Goal: Task Accomplishment & Management: Complete application form

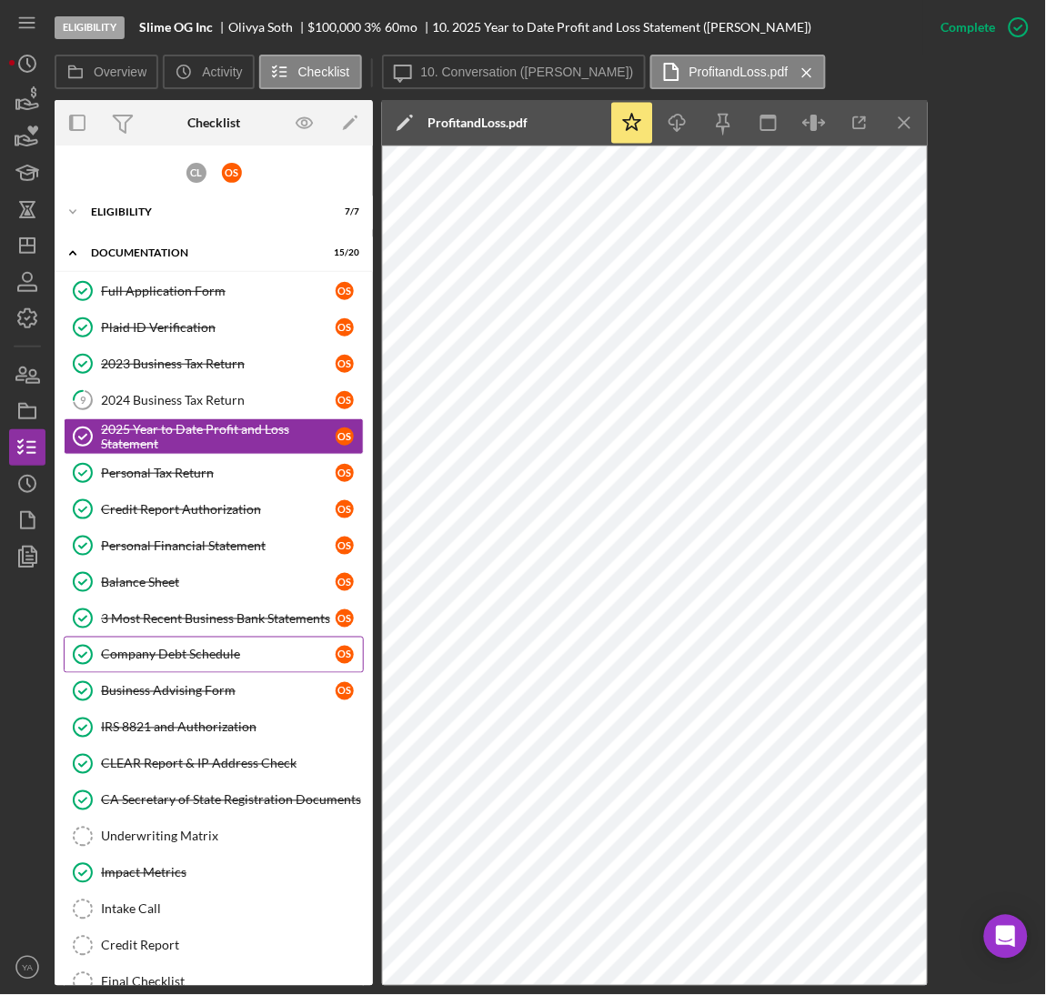
click at [189, 671] on link "Company Debt Schedule Company Debt Schedule O S" at bounding box center [214, 654] width 300 height 36
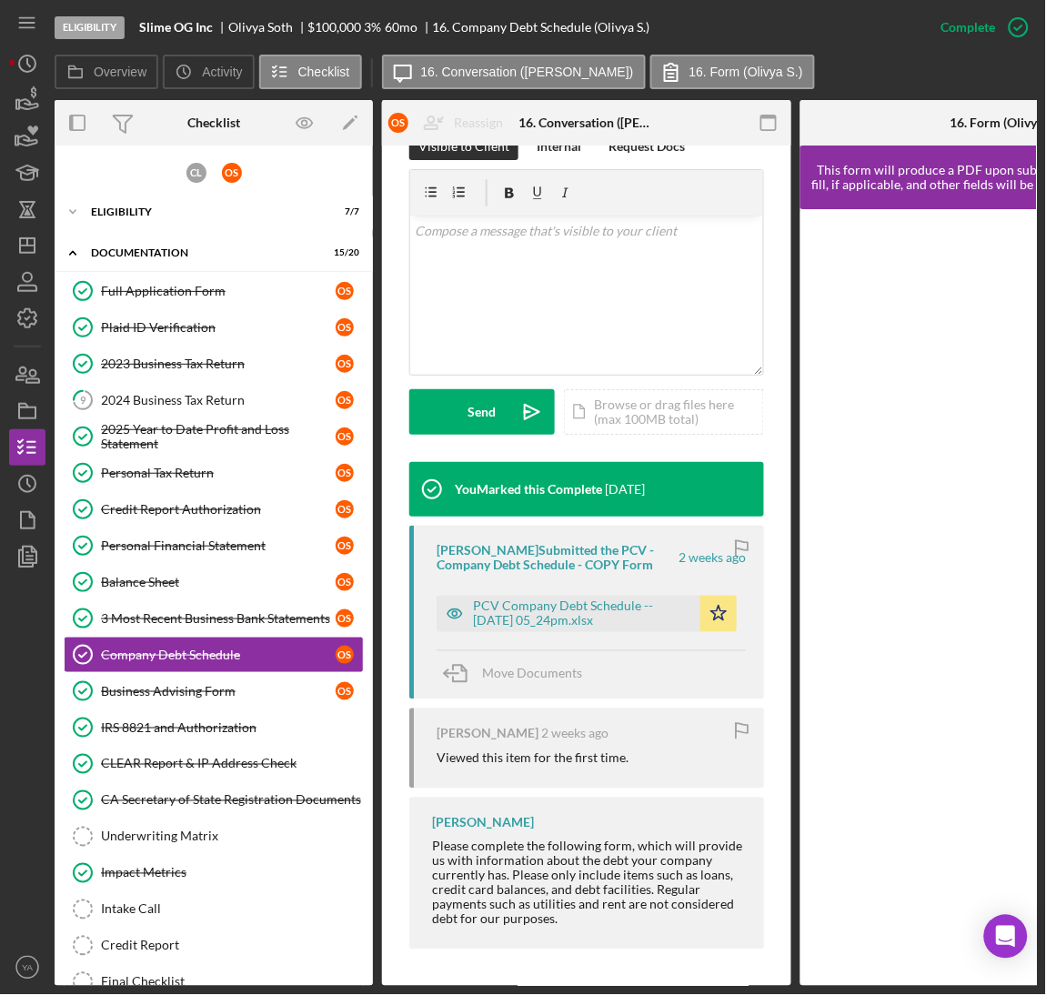
scroll to position [315, 0]
click at [561, 588] on div "PCV Company Debt Schedule -- [DATE] 05_24pm.xlsx Icon/Star" at bounding box center [590, 608] width 309 height 45
click at [571, 601] on div "PCV Company Debt Schedule -- [DATE] 05_24pm.xlsx" at bounding box center [582, 613] width 218 height 29
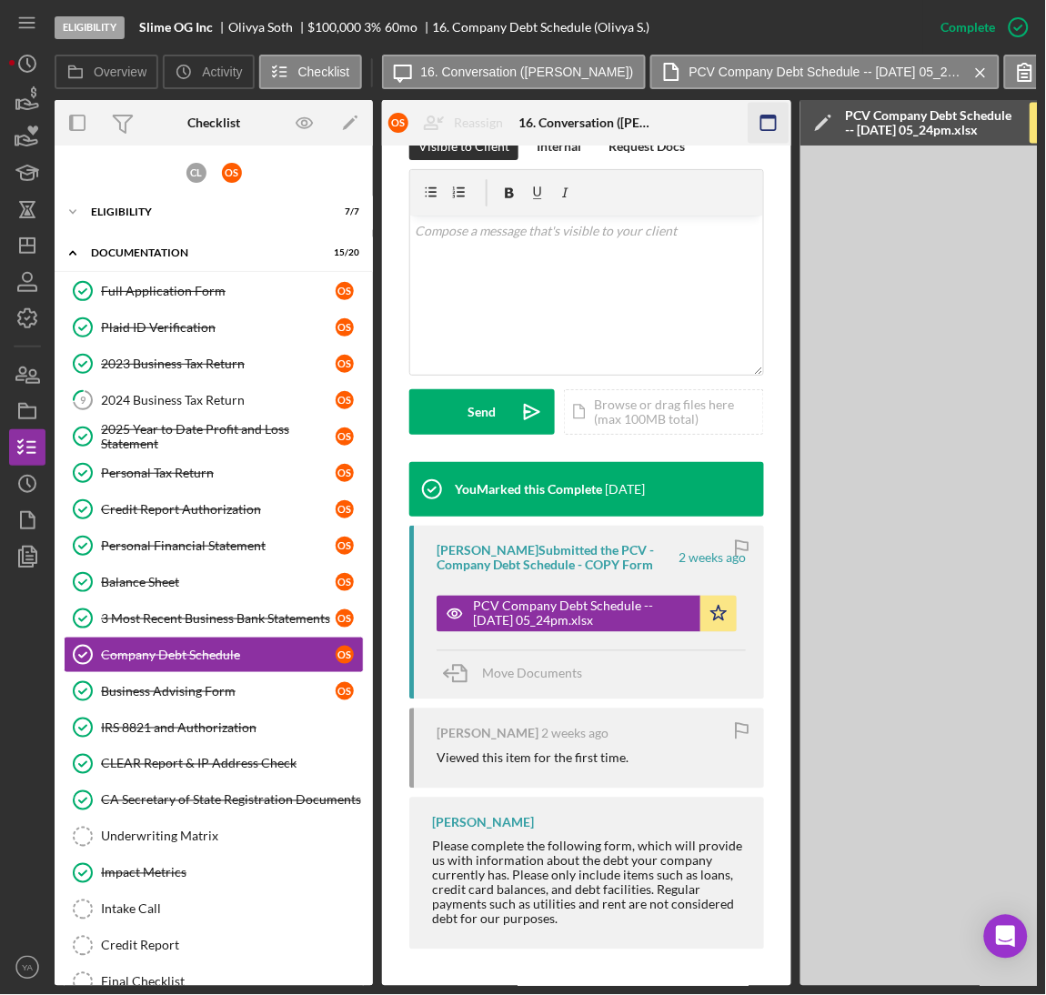
click at [765, 122] on icon "button" at bounding box center [768, 123] width 41 height 41
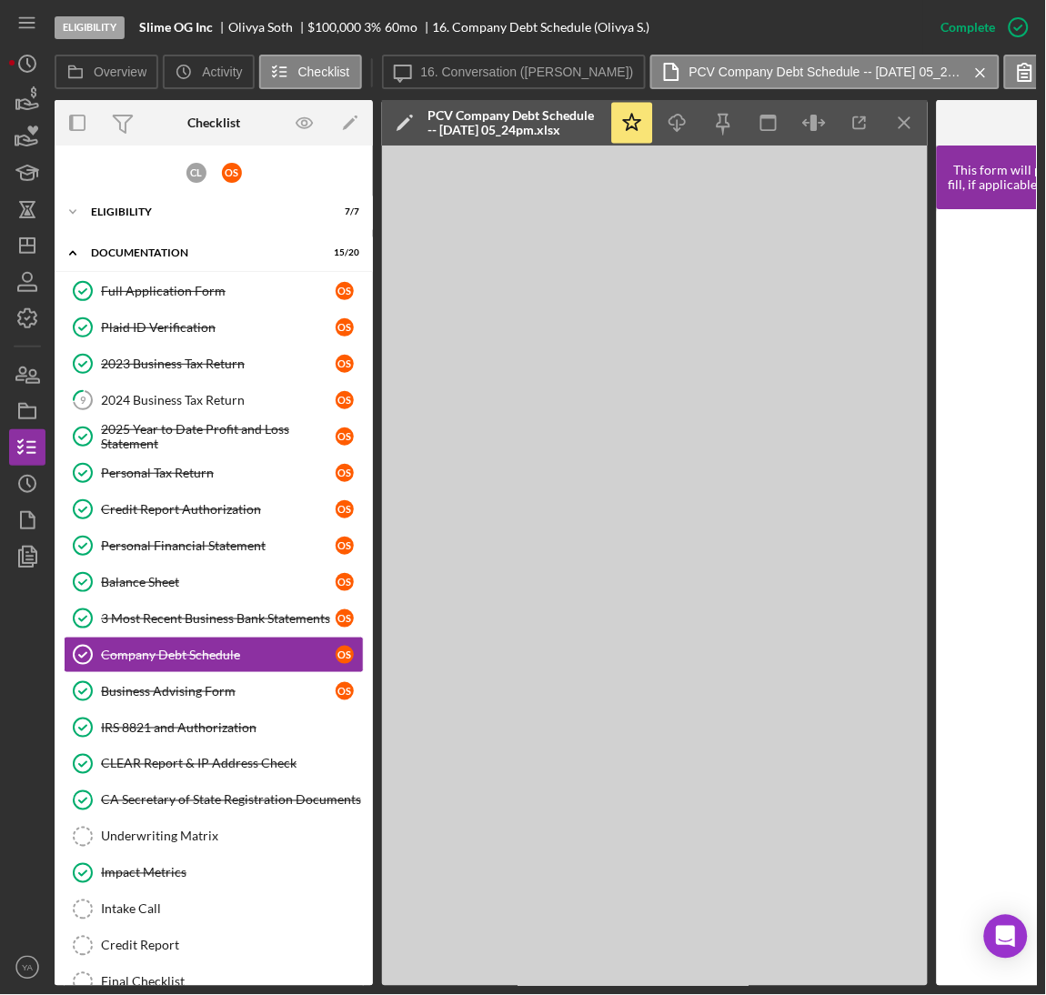
click at [157, 191] on div "C L O S Icon/Expander Eligibility 7 / 7 Icon/Expander Documentation 15 / 20 Ful…" at bounding box center [214, 623] width 318 height 937
click at [157, 213] on div "Eligibility" at bounding box center [220, 211] width 259 height 11
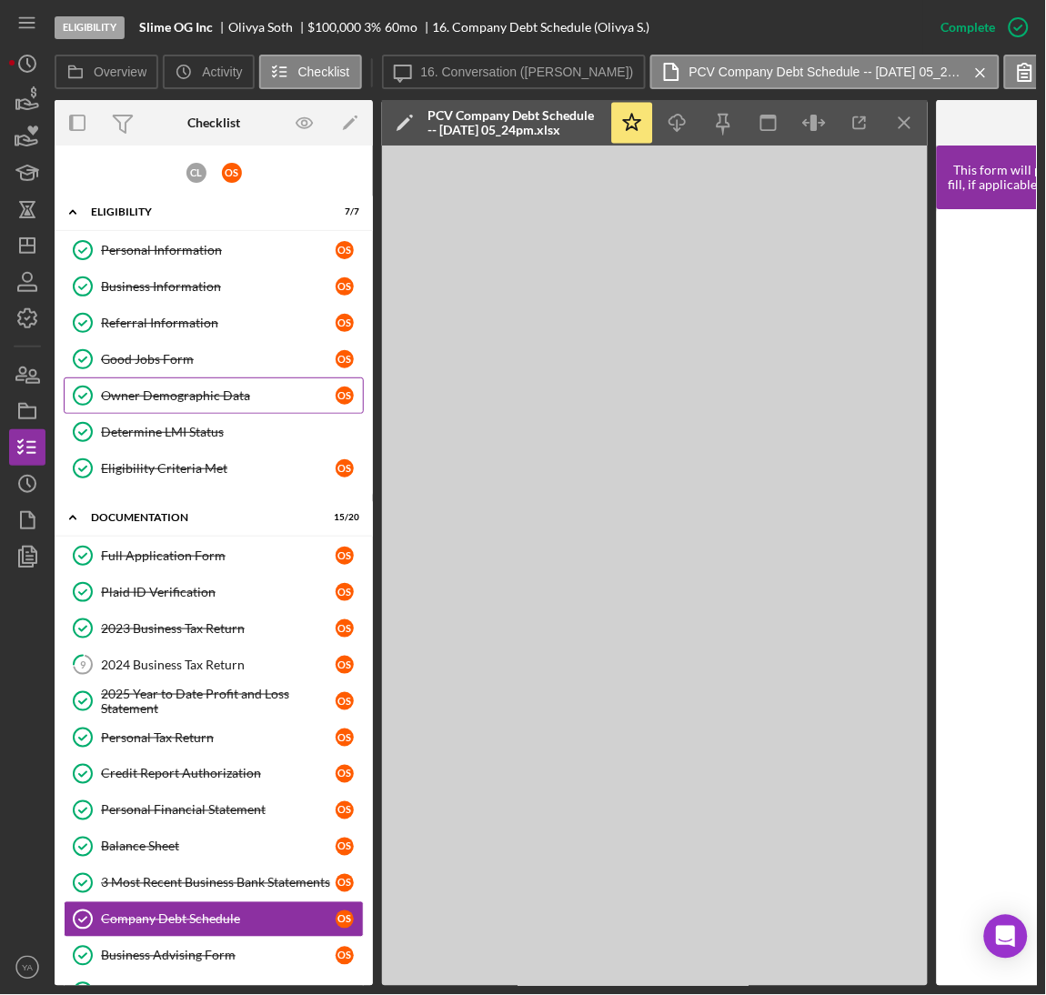
click at [190, 382] on link "Owner Demographic Data Owner Demographic Data O S" at bounding box center [214, 395] width 300 height 36
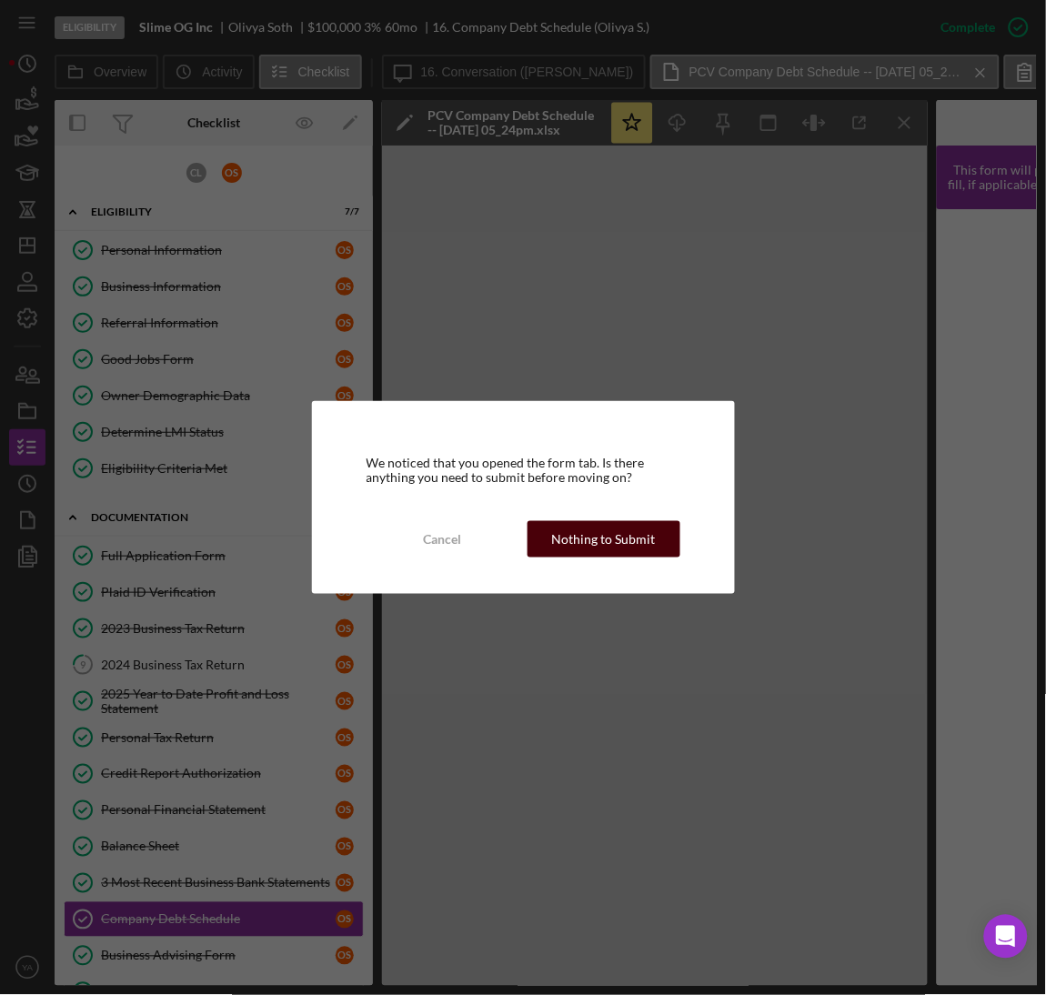
click at [650, 539] on div "Nothing to Submit" at bounding box center [604, 539] width 104 height 36
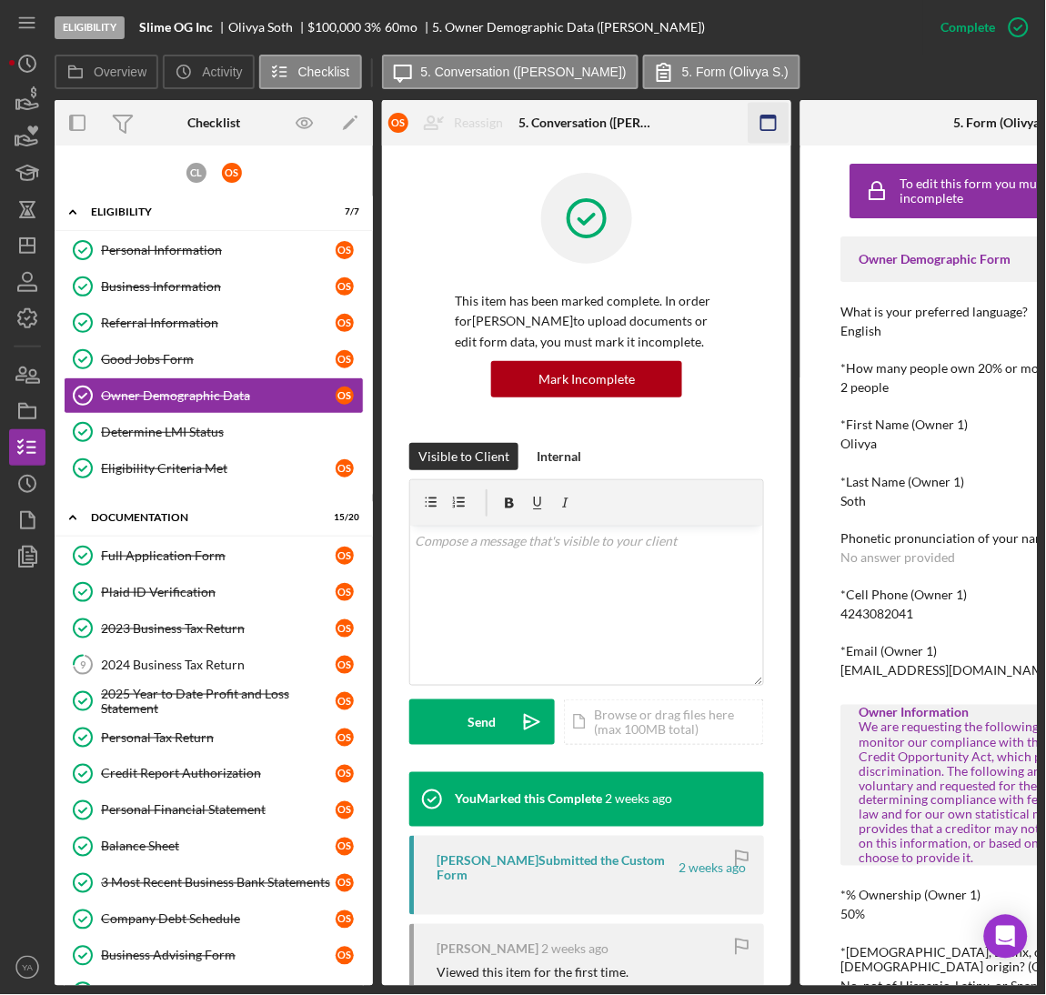
click at [782, 125] on icon "button" at bounding box center [768, 123] width 41 height 41
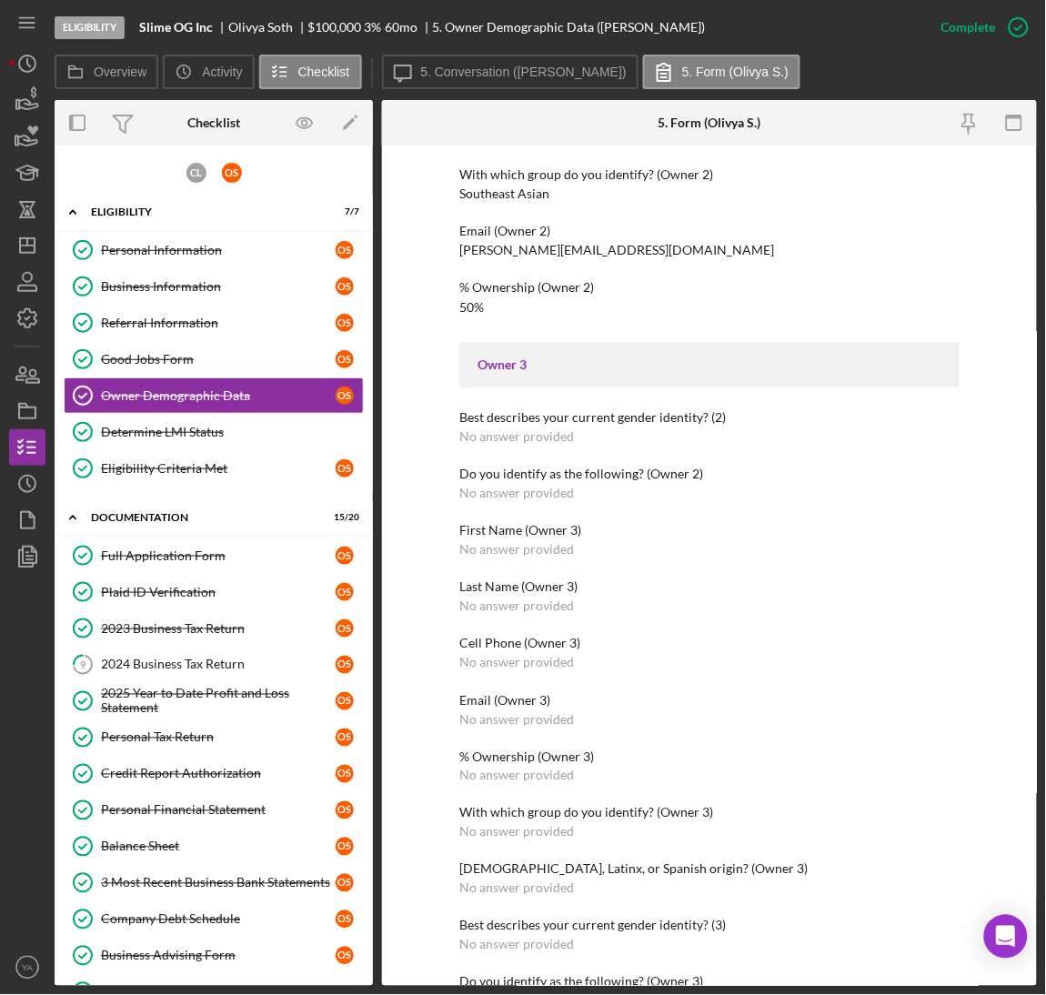
scroll to position [1227, 0]
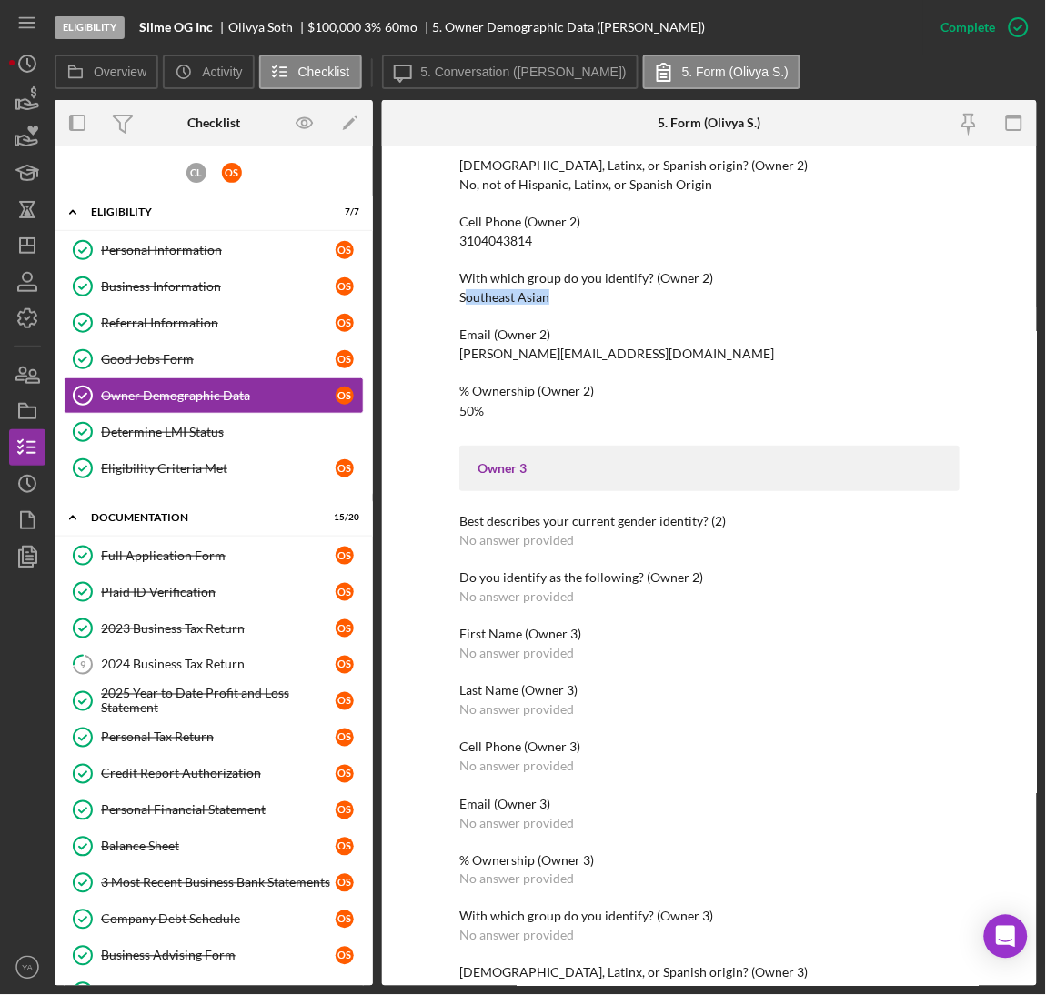
drag, startPoint x: 465, startPoint y: 292, endPoint x: 544, endPoint y: 289, distance: 79.2
click at [544, 290] on div "Southeast Asian" at bounding box center [504, 297] width 90 height 15
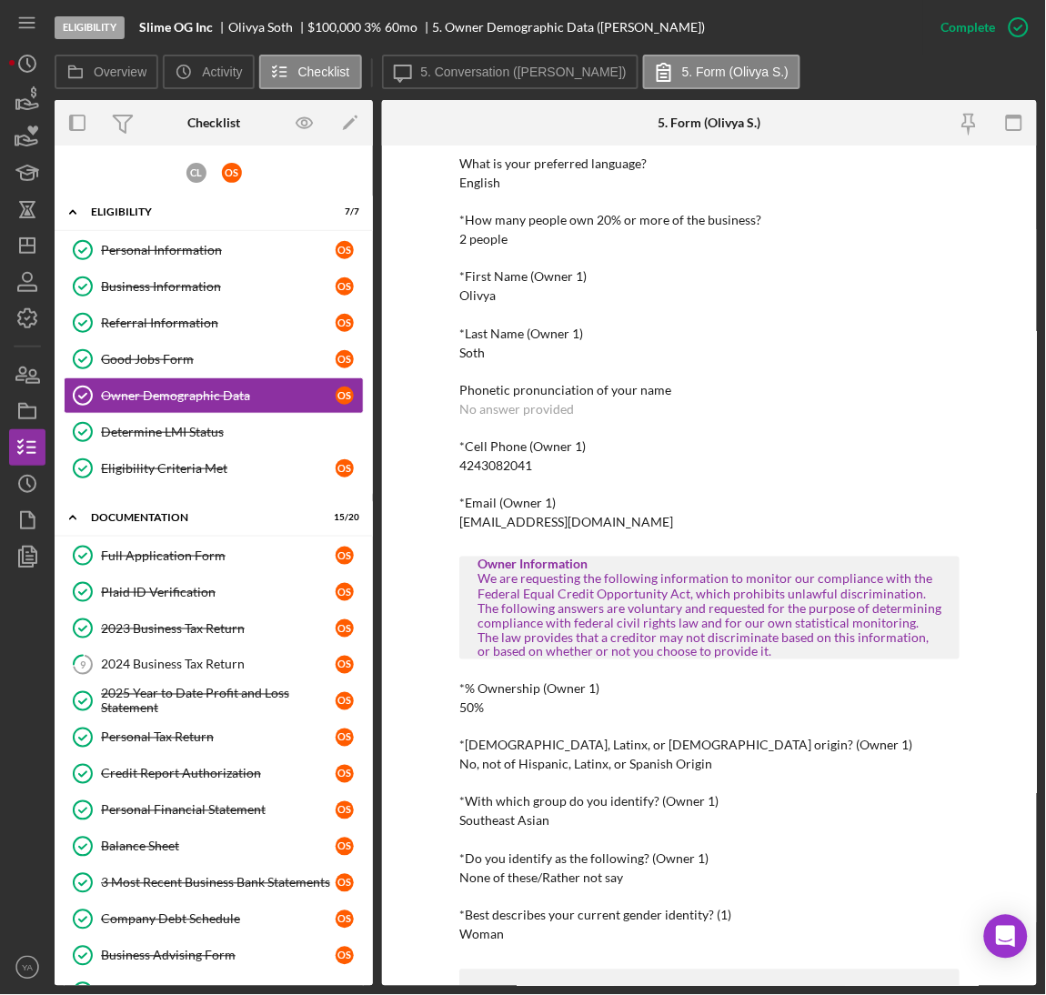
scroll to position [88, 0]
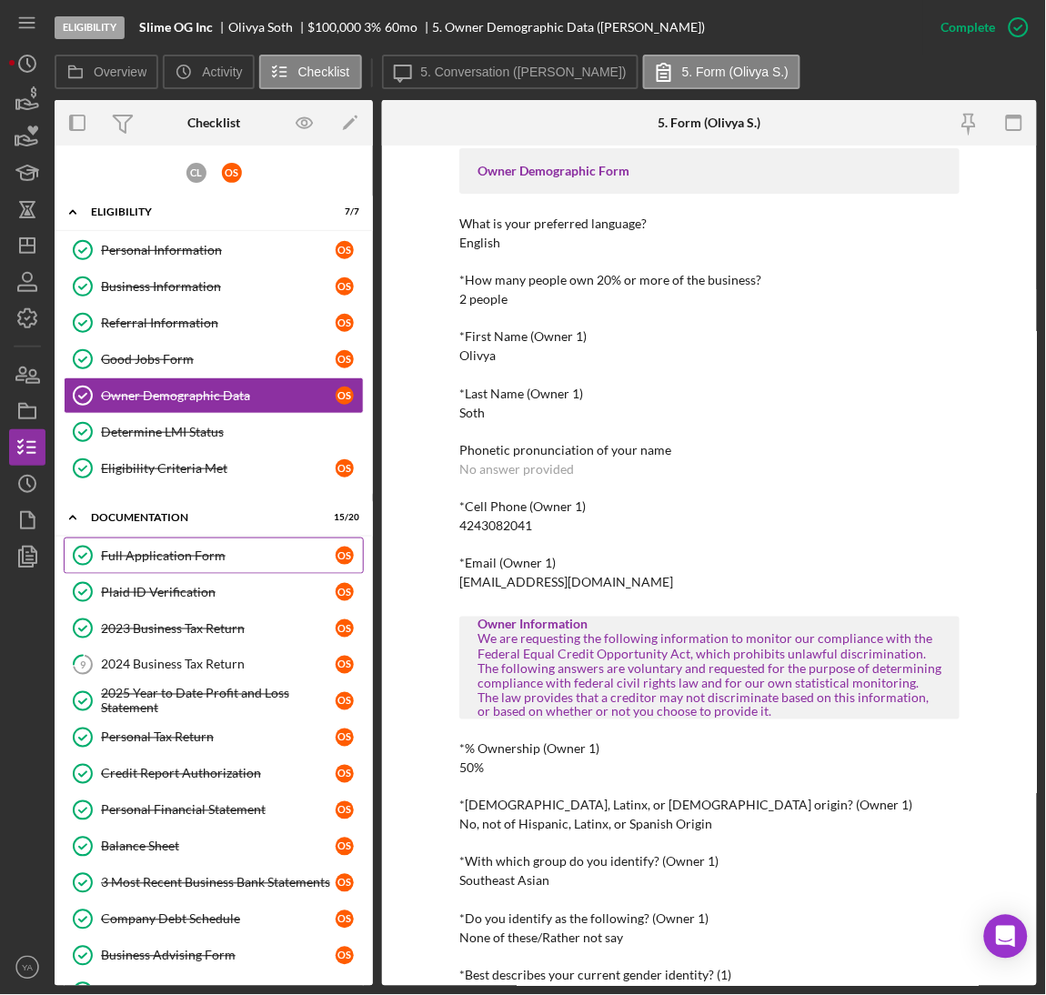
click at [165, 572] on div "Full Application Form Full Application Form O S Plaid ID Verification Plaid ID …" at bounding box center [214, 905] width 318 height 737
click at [168, 570] on div "Full Application Form Full Application Form O S Plaid ID Verification Plaid ID …" at bounding box center [214, 905] width 318 height 737
click at [168, 584] on link "Plaid ID Verification Plaid ID Verification O S" at bounding box center [214, 592] width 300 height 36
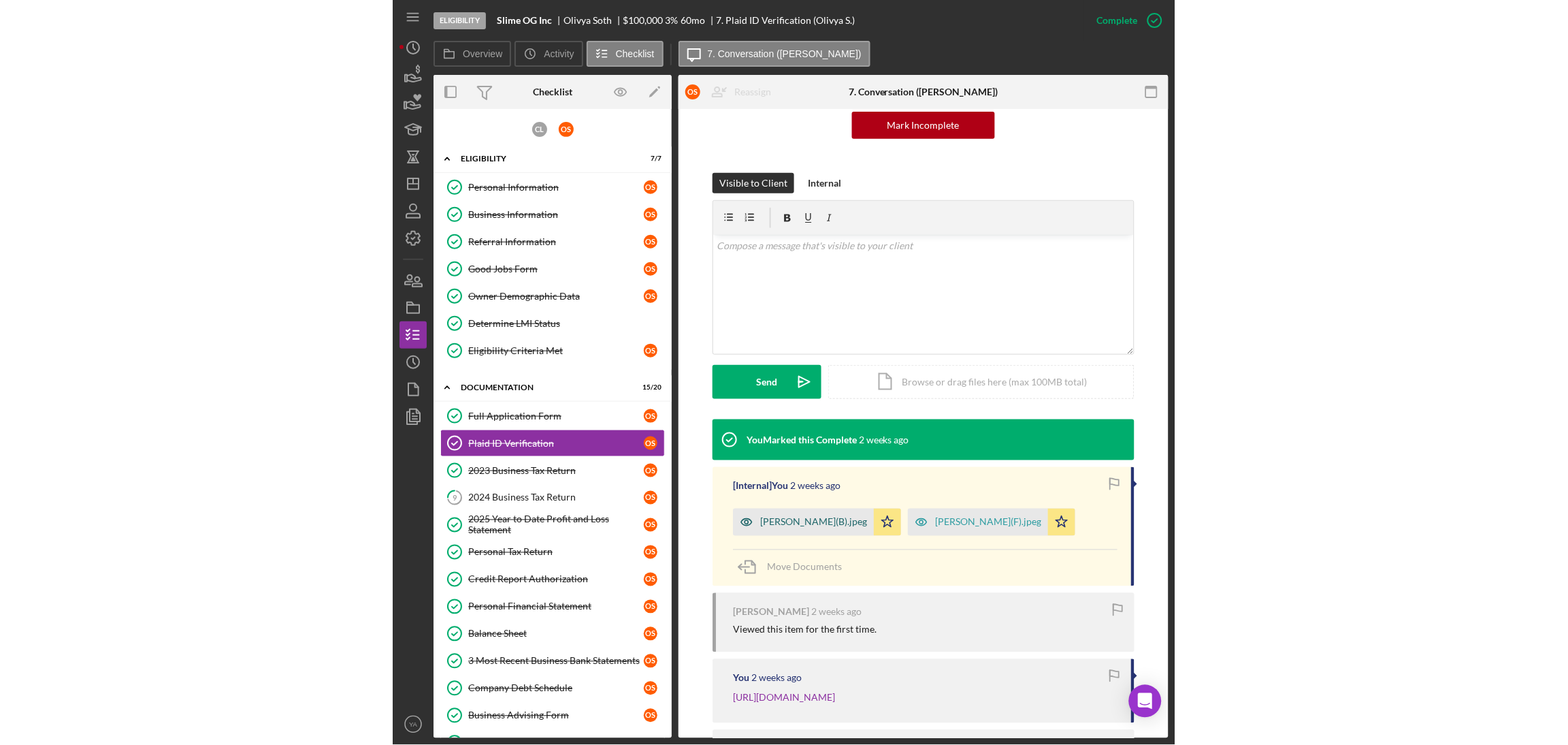
scroll to position [204, 0]
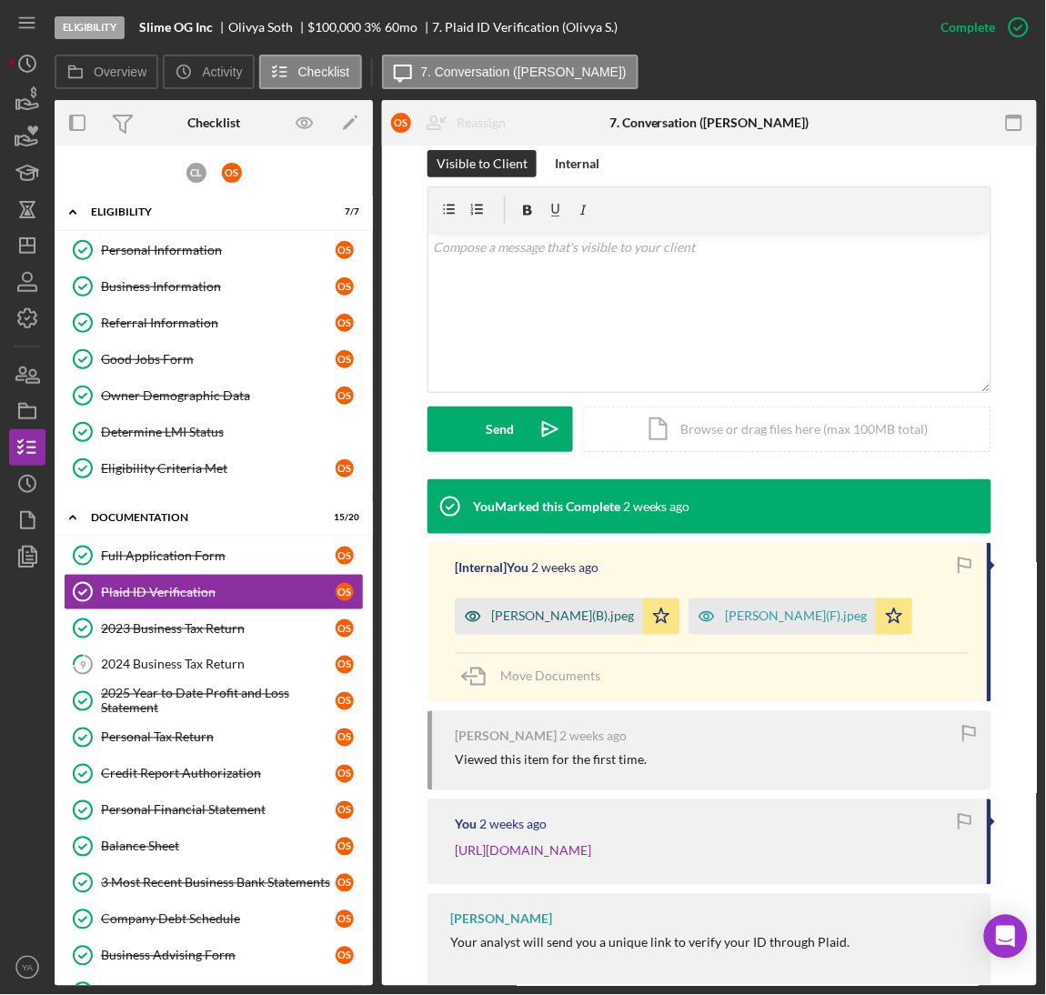
click at [536, 611] on div "[PERSON_NAME](B).jpeg" at bounding box center [562, 616] width 143 height 15
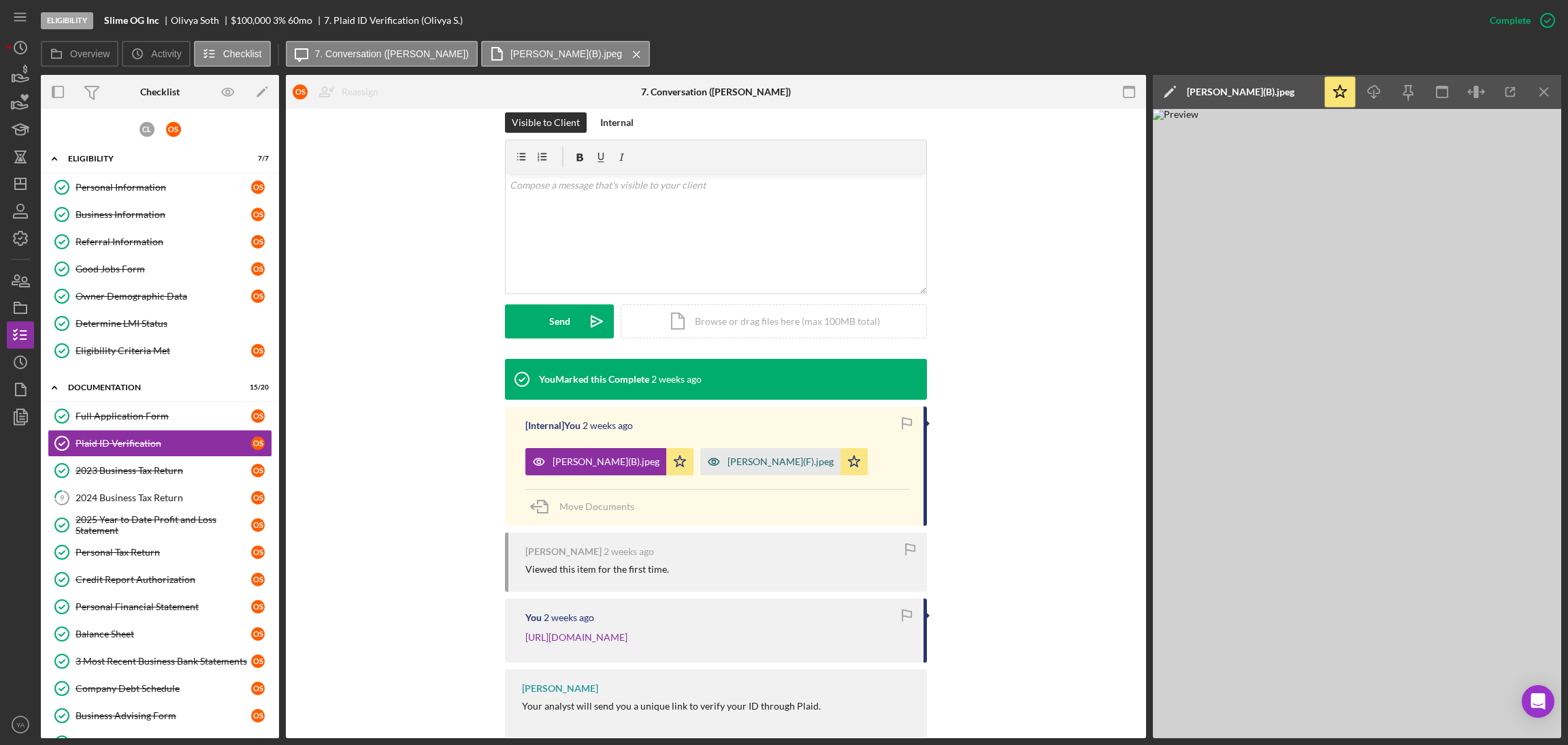
click at [713, 469] on div "[PERSON_NAME](F).jpeg" at bounding box center [770, 461] width 140 height 27
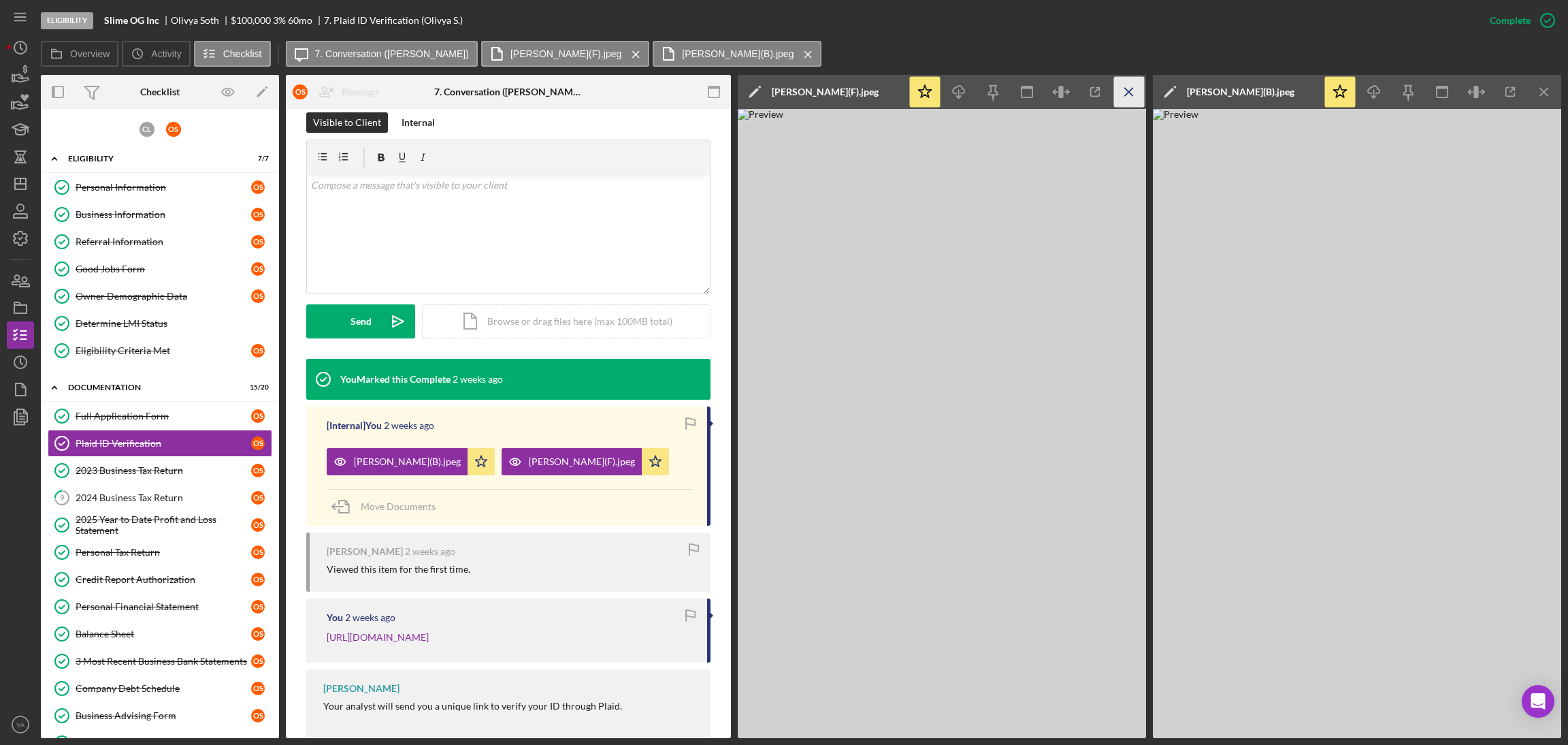
click at [782, 91] on icon "Icon/Menu Close" at bounding box center [1129, 92] width 31 height 31
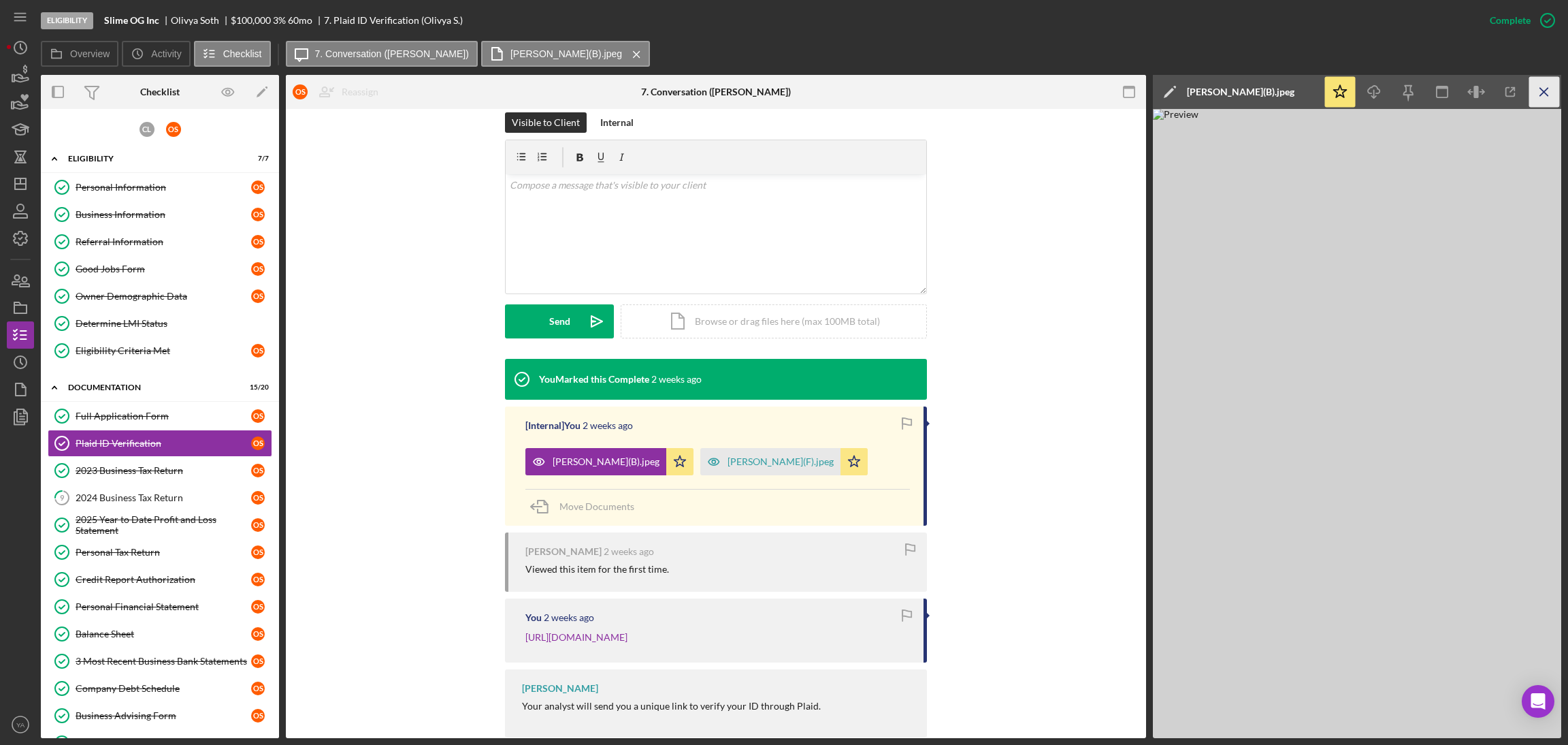
click at [782, 90] on icon "Icon/Menu Close" at bounding box center [1544, 92] width 31 height 31
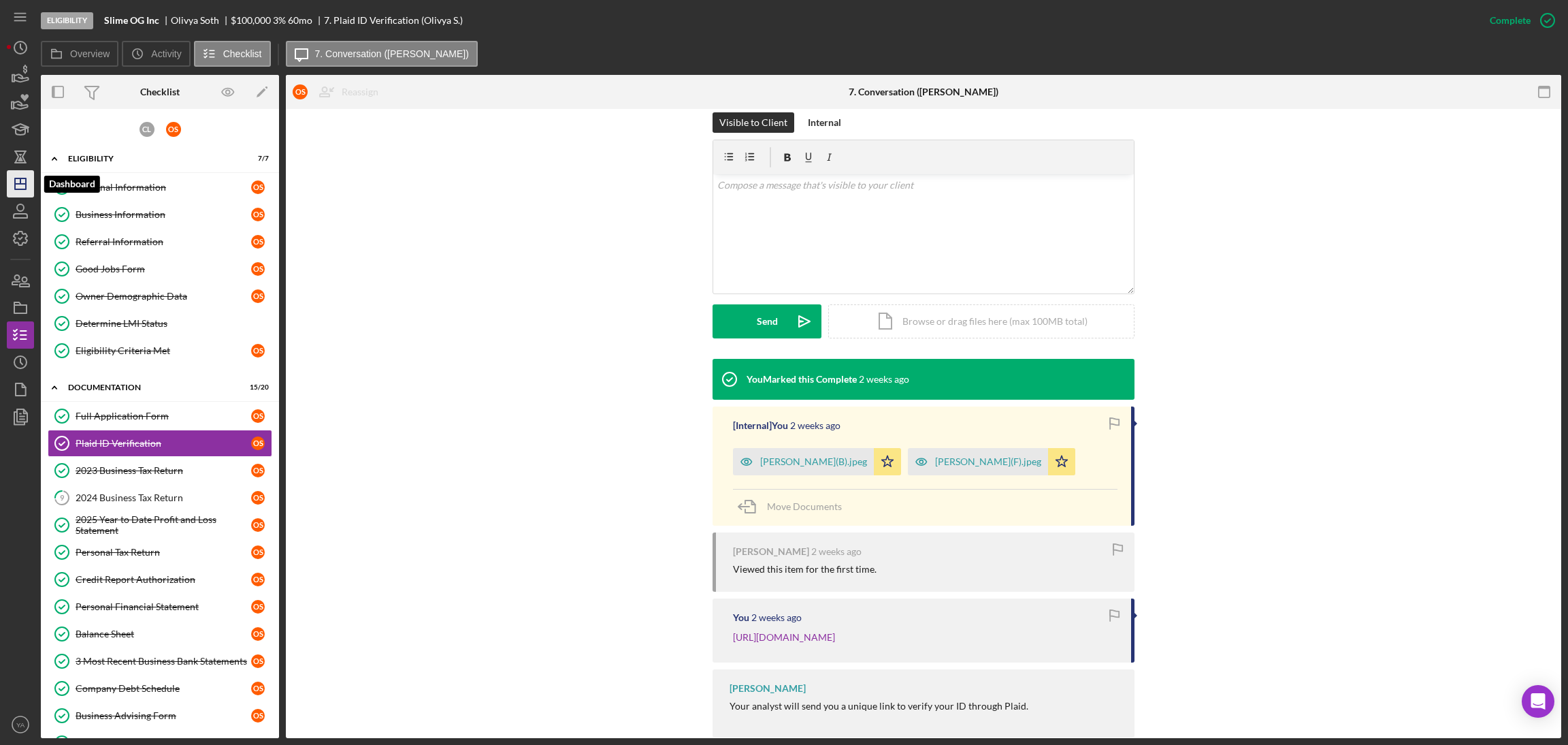
click at [26, 188] on icon "Icon/Dashboard" at bounding box center [20, 183] width 34 height 34
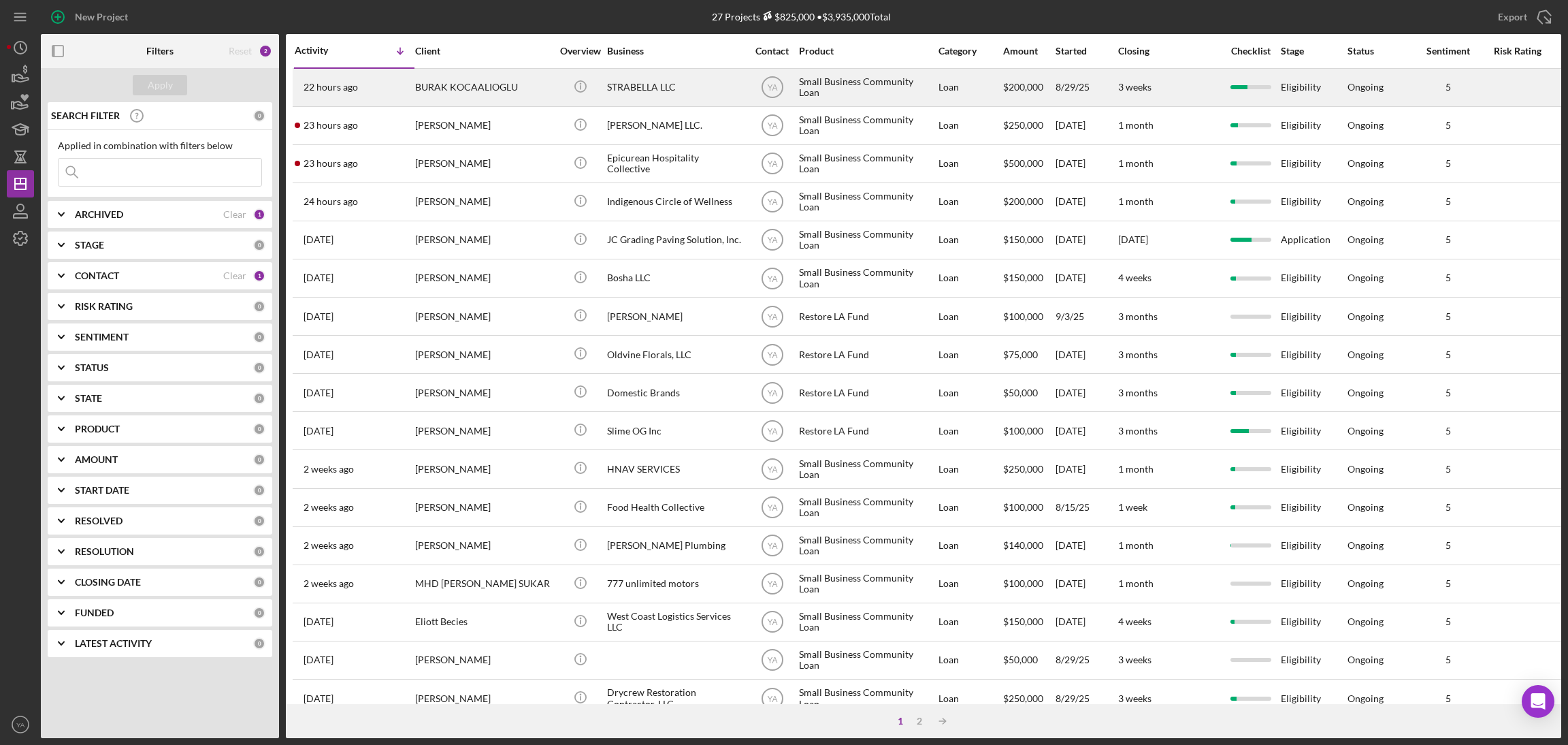
click at [680, 98] on div "STRABELLA LLC" at bounding box center [675, 88] width 136 height 36
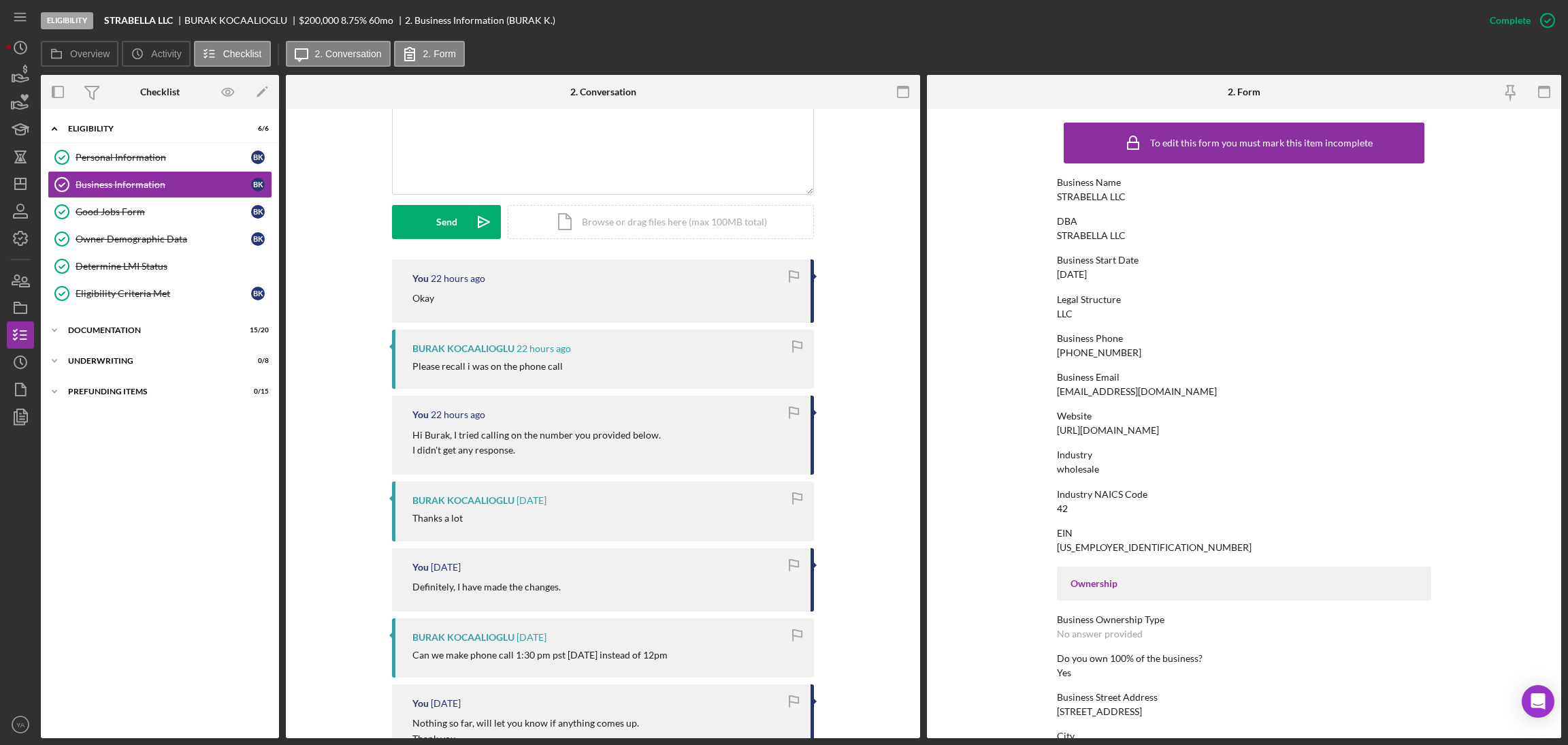
scroll to position [305, 0]
click at [166, 349] on div "Icon/Expander Underwriting 0 / 8" at bounding box center [160, 361] width 238 height 27
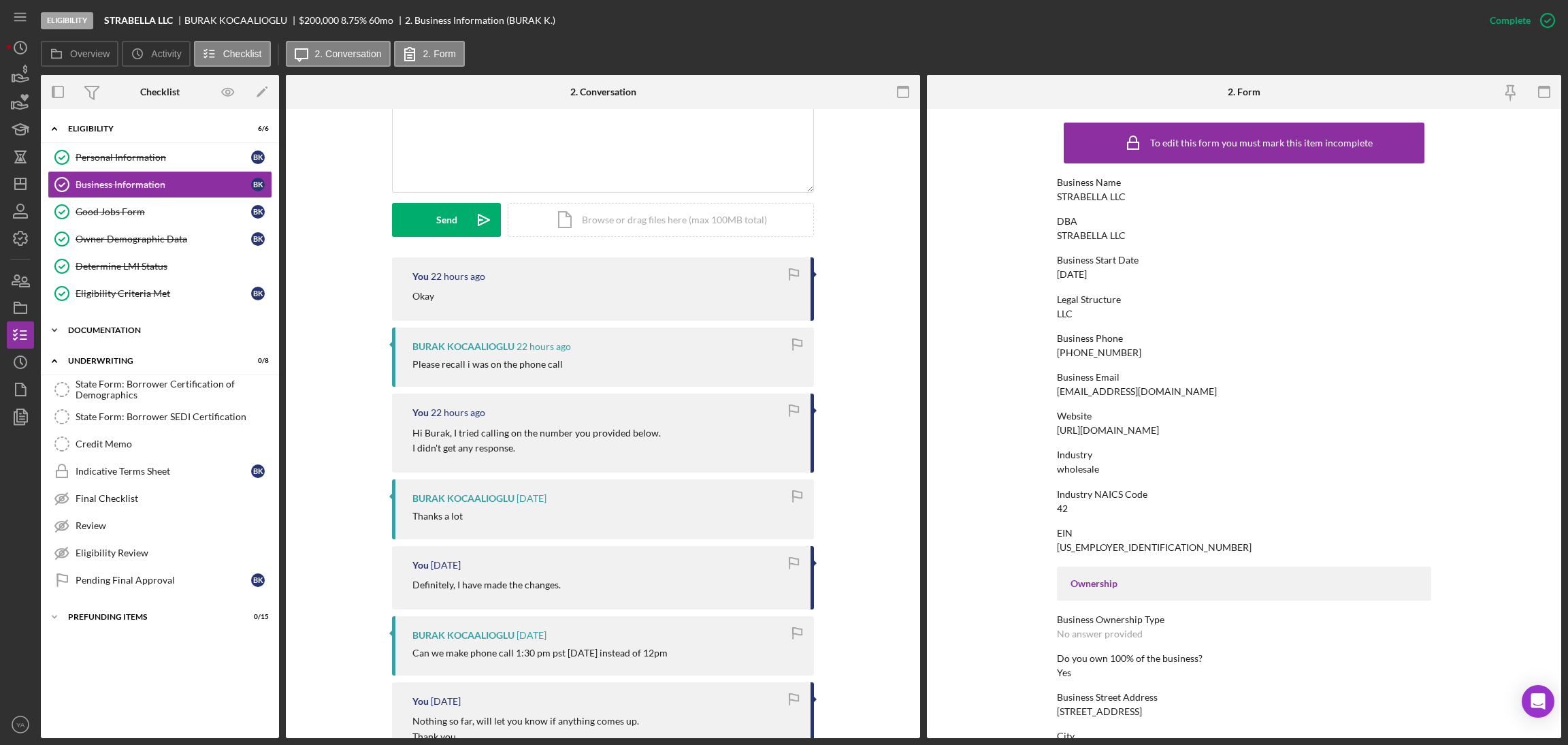
click at [160, 323] on div "Icon/Expander Documentation 15 / 20" at bounding box center [160, 330] width 238 height 27
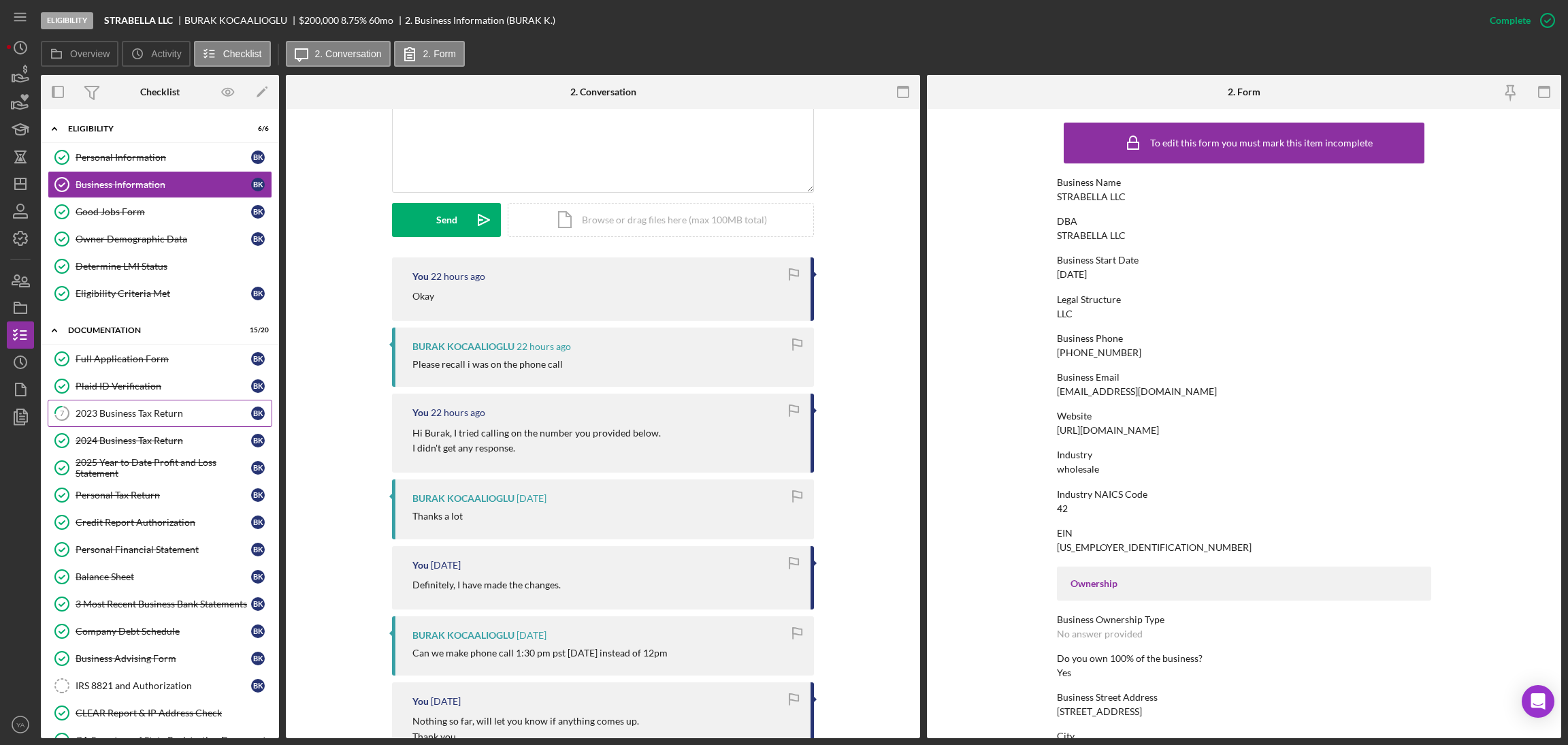
click at [149, 408] on link "7 2023 Business Tax Return B K" at bounding box center [160, 413] width 225 height 27
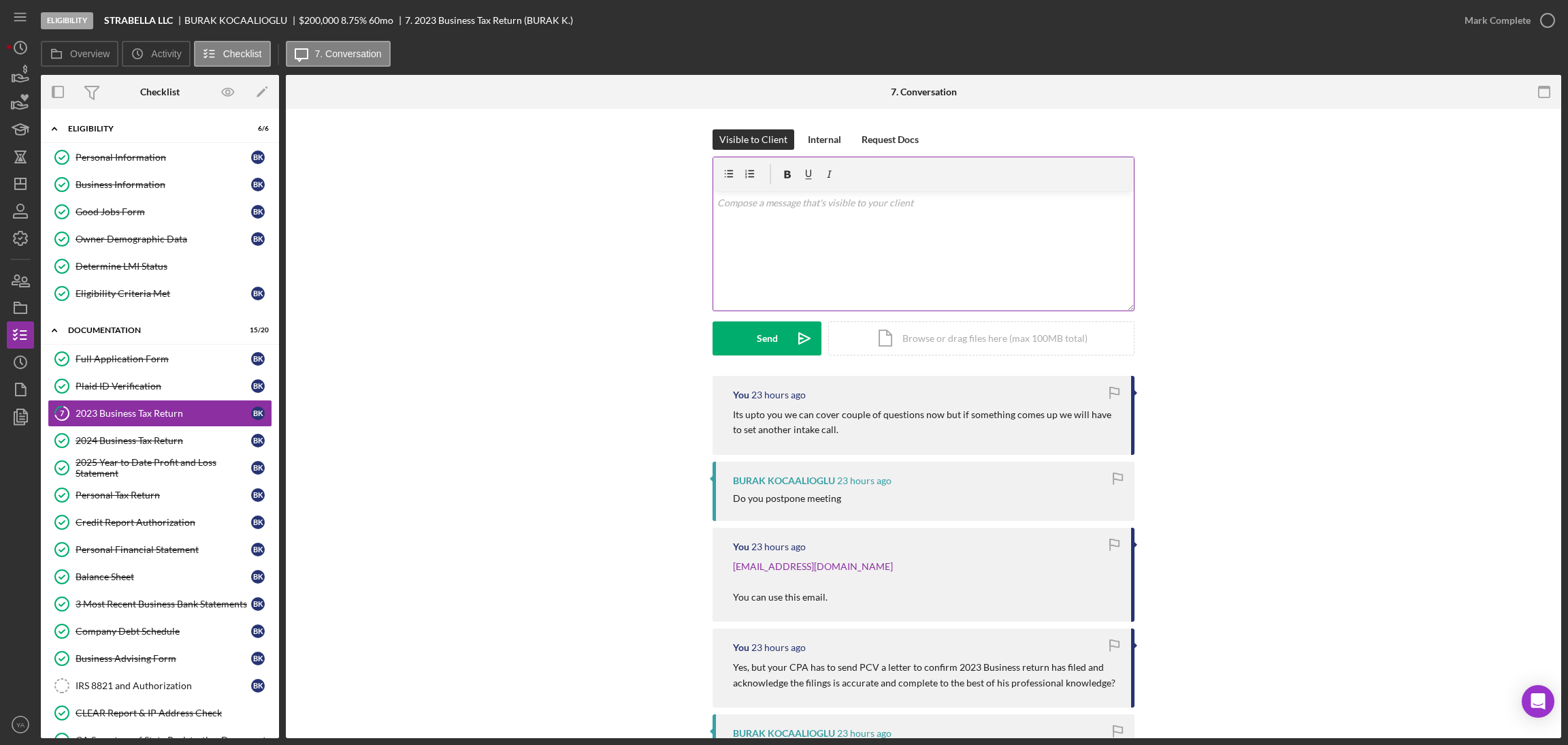
click at [782, 278] on div "v Color teal Color pink Remove color Add row above Add row below Add column bef…" at bounding box center [924, 251] width 421 height 119
drag, startPoint x: 795, startPoint y: 221, endPoint x: 778, endPoint y: 222, distance: 17.0
click at [778, 222] on p "Hi Burak, letter form the cpa" at bounding box center [924, 210] width 413 height 31
click at [720, 212] on p "Hi Burak, letter form the CPA" at bounding box center [924, 210] width 413 height 31
click at [782, 213] on p "Hi Burak, Letter form the CPA" at bounding box center [924, 210] width 413 height 31
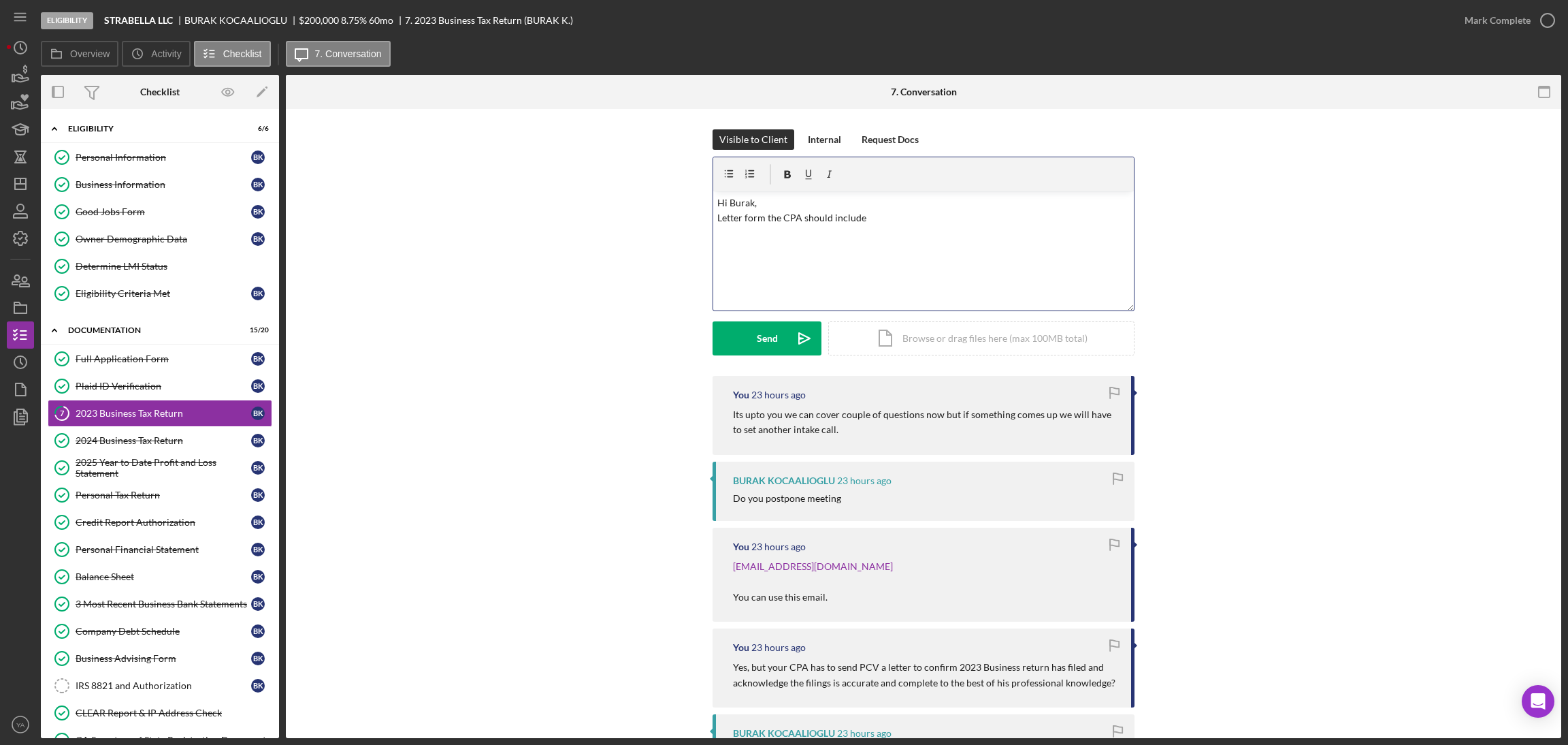
drag, startPoint x: 872, startPoint y: 218, endPoint x: 691, endPoint y: 218, distance: 181.0
click at [691, 218] on div "Visible to Client Internal Request Docs v Color teal Color pink Remove color Ad…" at bounding box center [923, 252] width 1234 height 246
click at [782, 210] on p "Hi Burak, Letter form the CPA should include" at bounding box center [924, 210] width 413 height 31
click at [782, 220] on p "Hi Burak, Letter form the CPA should include" at bounding box center [924, 210] width 413 height 31
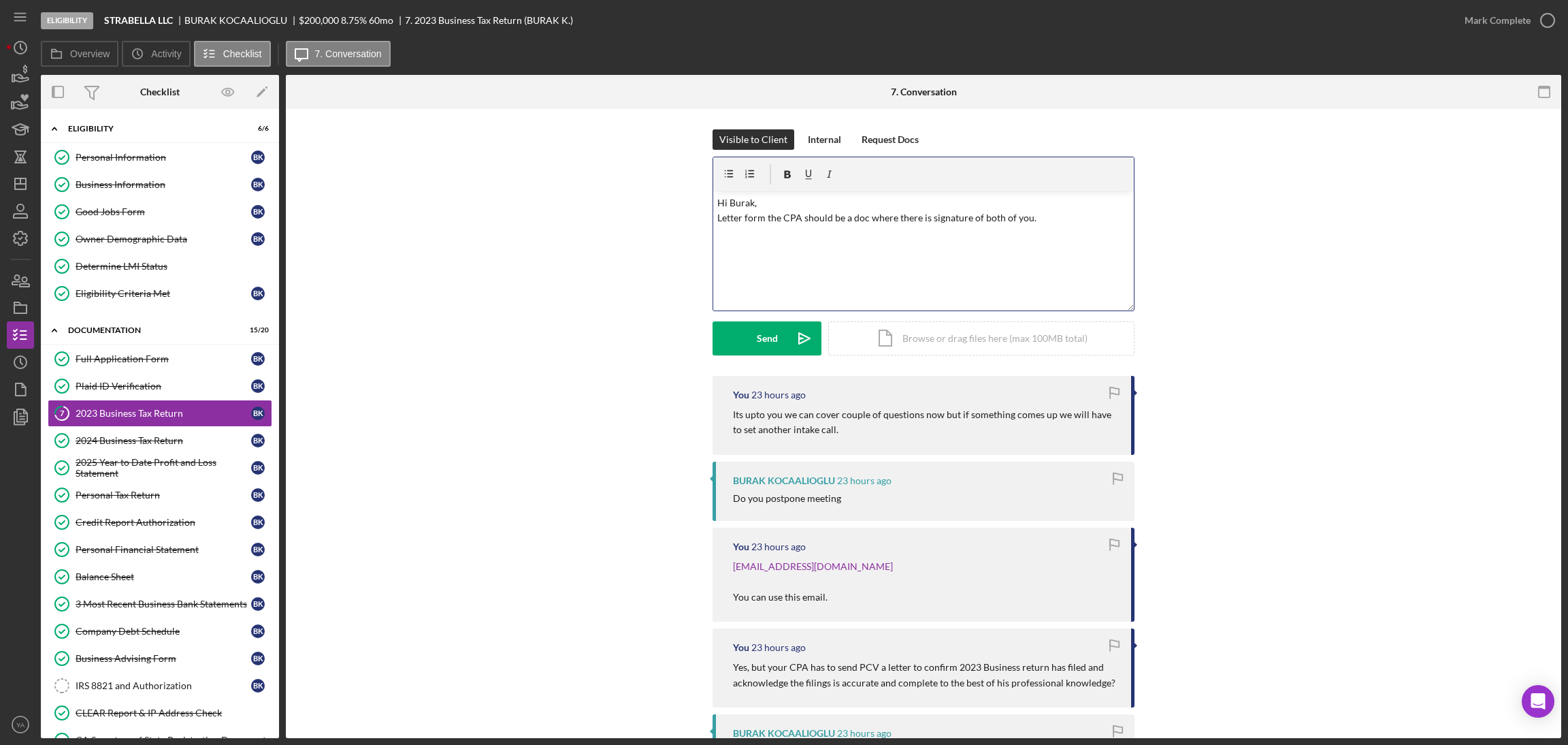
click at [782, 221] on p "Hi Burak, Letter form the CPA should be a doc where there is signature of both …" at bounding box center [924, 210] width 413 height 31
click at [782, 224] on p "Hi Burak, Letter form the CPA should be a doc where there is signature of both …" at bounding box center [924, 210] width 413 height 31
drag, startPoint x: 810, startPoint y: 242, endPoint x: 708, endPoint y: 235, distance: 102.2
click at [708, 235] on div "Visible to Client Internal Request Docs v Color teal Color pink Remove color Ad…" at bounding box center [923, 252] width 1234 height 246
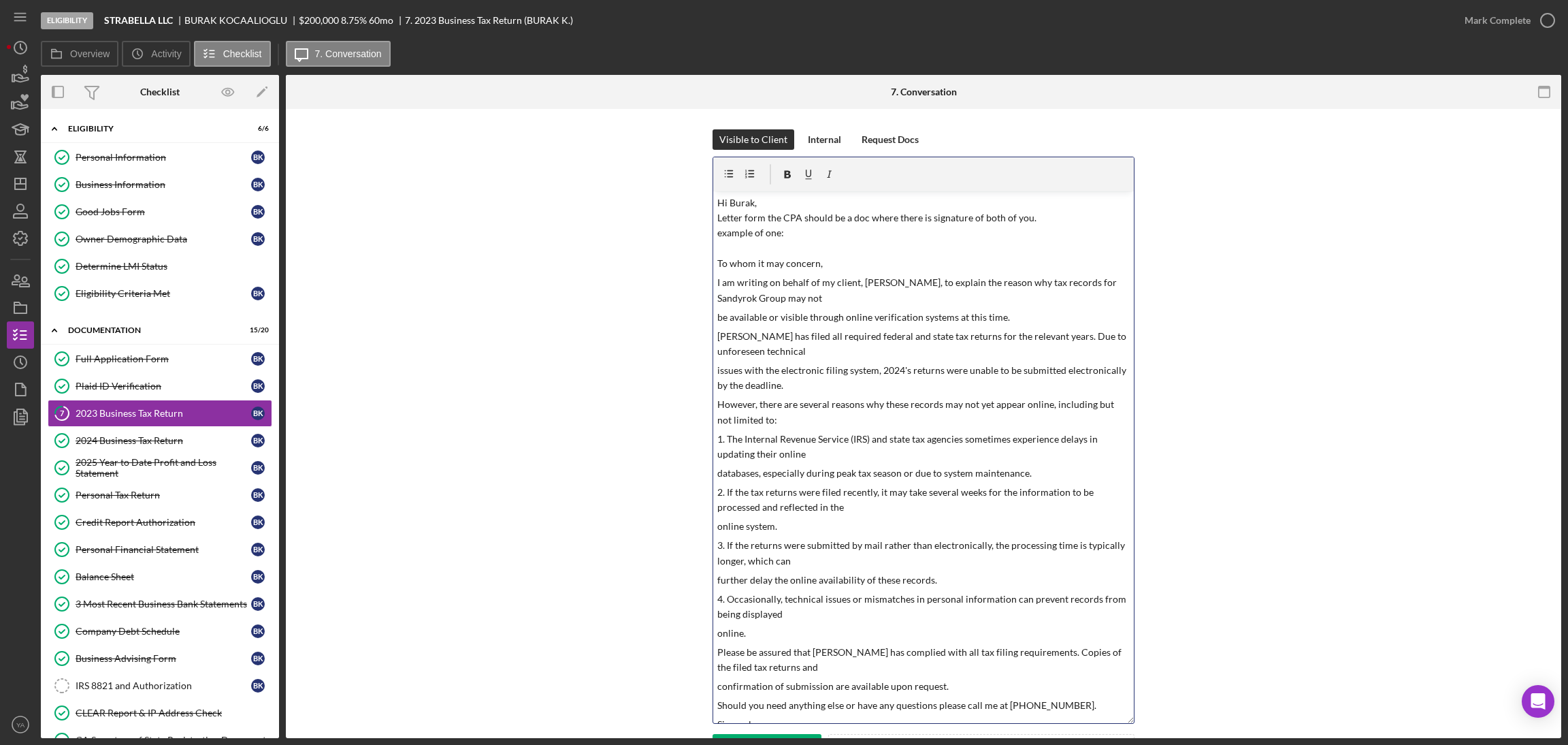
drag, startPoint x: 1125, startPoint y: 307, endPoint x: 1087, endPoint y: 712, distance: 406.8
click at [782, 717] on div "v Color teal Color pink Remove color Add row above Add row below Add column bef…" at bounding box center [924, 440] width 422 height 567
click at [782, 284] on p "I am writing on behalf of my client, [PERSON_NAME], to explain the reason why t…" at bounding box center [924, 290] width 413 height 31
drag, startPoint x: 871, startPoint y: 284, endPoint x: 915, endPoint y: 282, distance: 44.0
click at [782, 282] on p "I am writing on behalf of my client, [PERSON_NAME], to explain the reason why t…" at bounding box center [924, 290] width 413 height 31
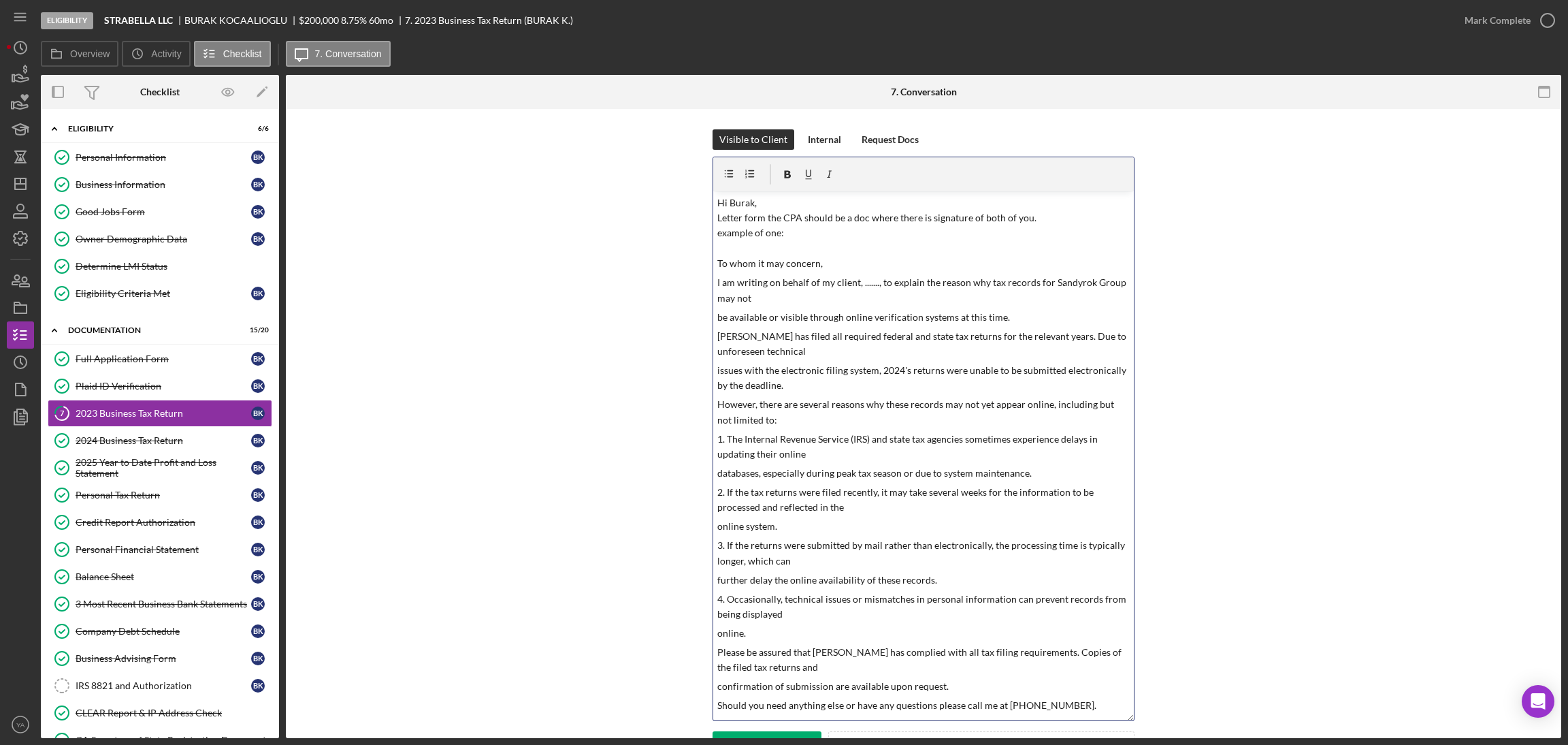
click at [782, 283] on p "I am writing on behalf of my client, ......., to explain the reason why tax rec…" at bounding box center [924, 290] width 413 height 31
drag, startPoint x: 1058, startPoint y: 283, endPoint x: 1111, endPoint y: 285, distance: 53.0
click at [782, 285] on p "I am writing on behalf of my client, ......., to explain the reason why tax rec…" at bounding box center [924, 290] width 413 height 31
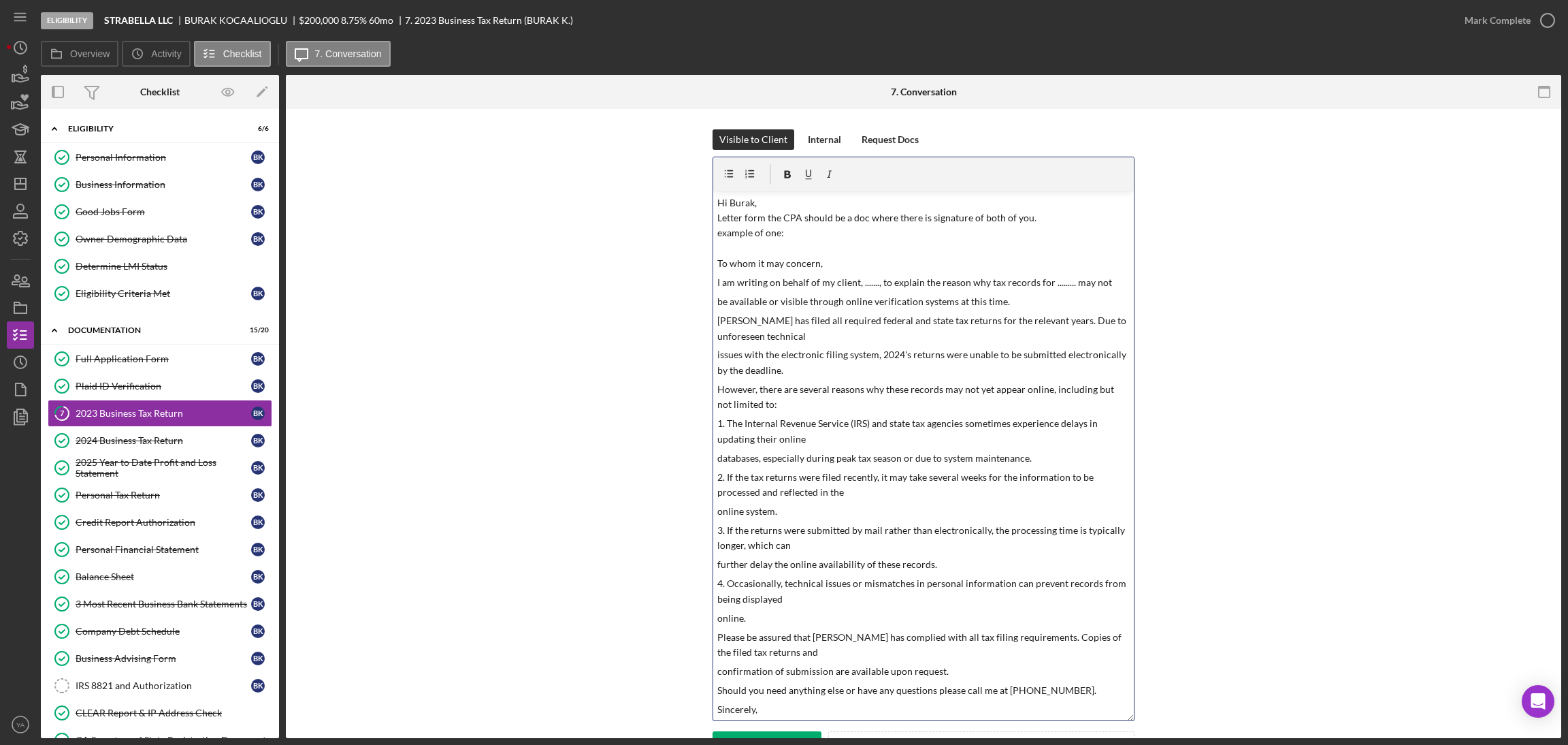
scroll to position [1, 0]
click at [726, 318] on p "[PERSON_NAME] has filed all required federal and state tax returns for the rele…" at bounding box center [924, 327] width 413 height 31
drag, startPoint x: 727, startPoint y: 318, endPoint x: 772, endPoint y: 322, distance: 45.2
click at [772, 322] on p "[PERSON_NAME] has filed all required federal and state tax returns for the rele…" at bounding box center [924, 327] width 413 height 31
click at [782, 353] on p "issues with the electronic filing system, 2024's returns were unable to be subm…" at bounding box center [924, 362] width 413 height 31
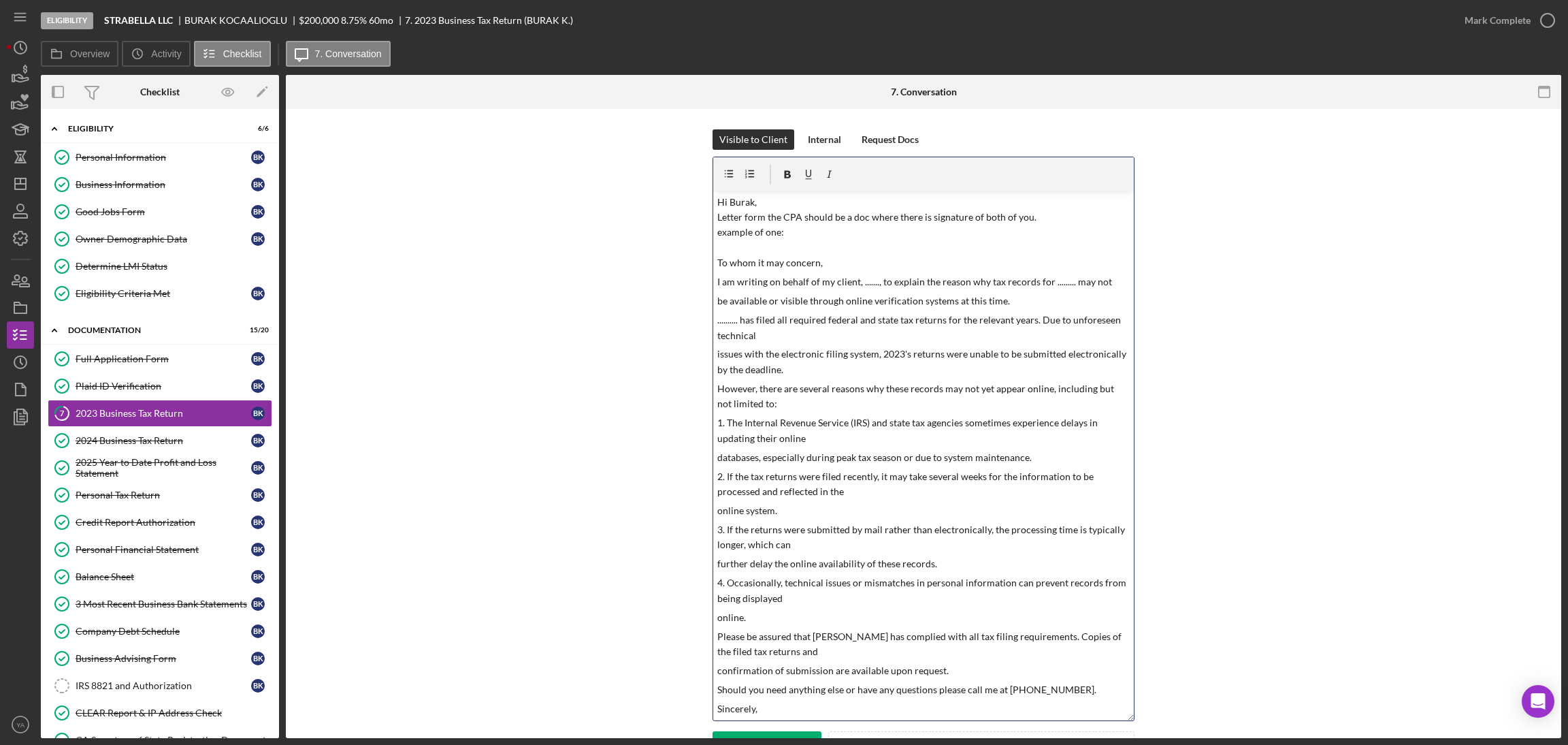
drag, startPoint x: 716, startPoint y: 323, endPoint x: 1028, endPoint y: 331, distance: 312.1
click at [782, 331] on p ".......... has filed all required federal and state tax returns for the relevan…" at bounding box center [924, 327] width 413 height 31
click at [771, 361] on p "issues with the electronic filing system, 2023's returns were unable to be subm…" at bounding box center [924, 362] width 413 height 31
click at [782, 222] on p "Hi Burak, Letter form the CPA should be a doc where there is signature of both …" at bounding box center [924, 233] width 413 height 76
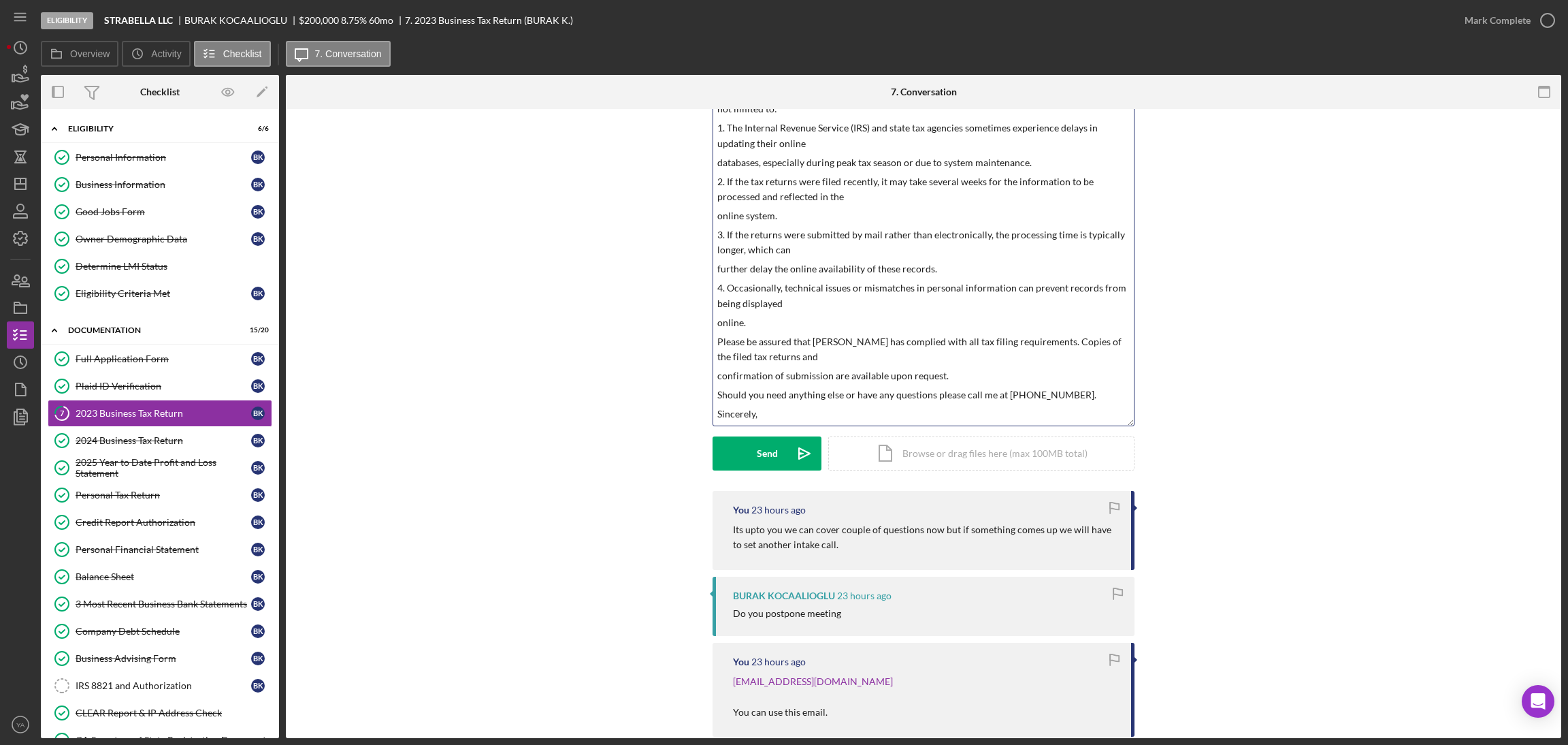
scroll to position [305, 0]
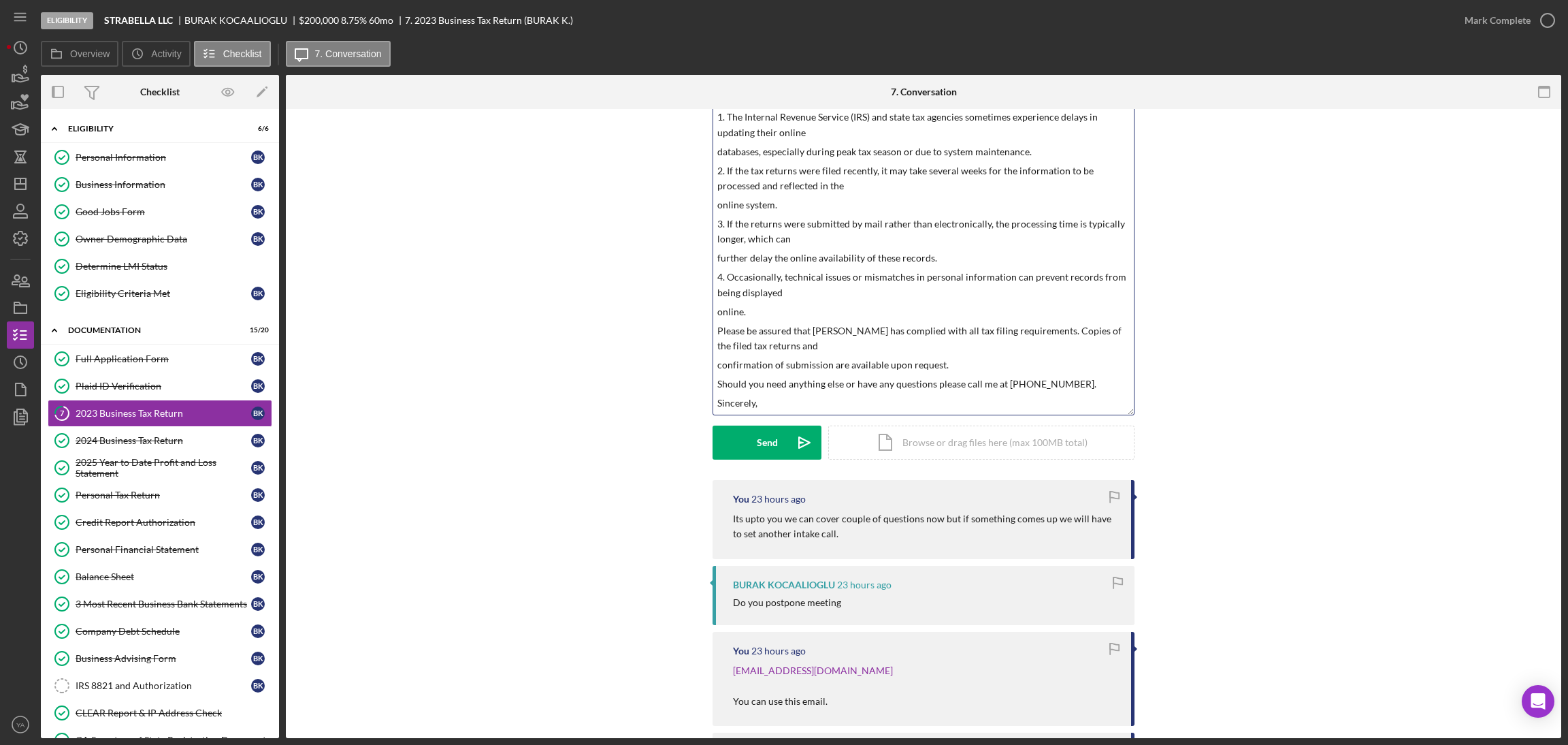
drag, startPoint x: 716, startPoint y: 234, endPoint x: 795, endPoint y: 398, distance: 182.0
click at [782, 398] on div "v Color teal Color pink Remove color Add row above Add row below Add column bef…" at bounding box center [924, 150] width 421 height 529
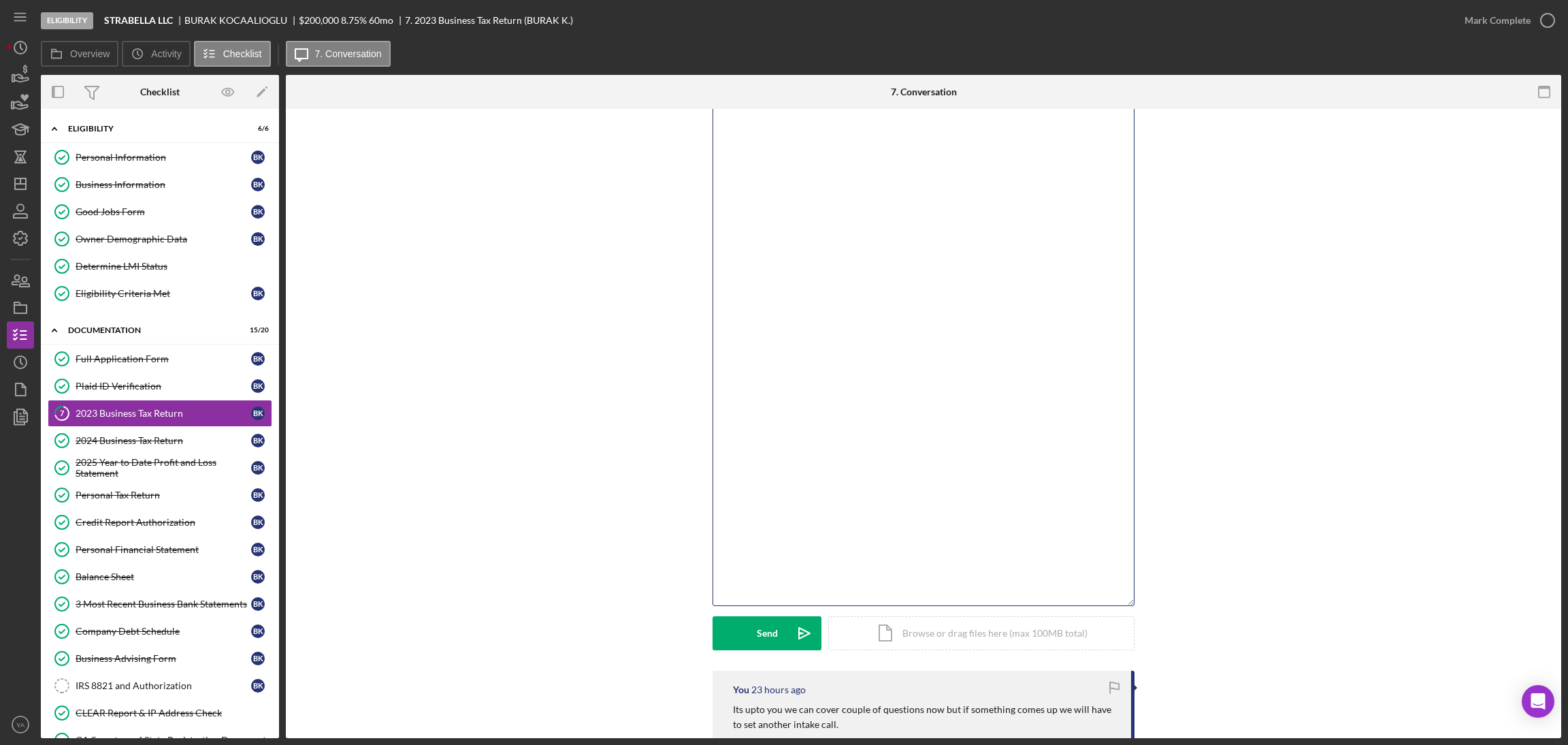
scroll to position [0, 0]
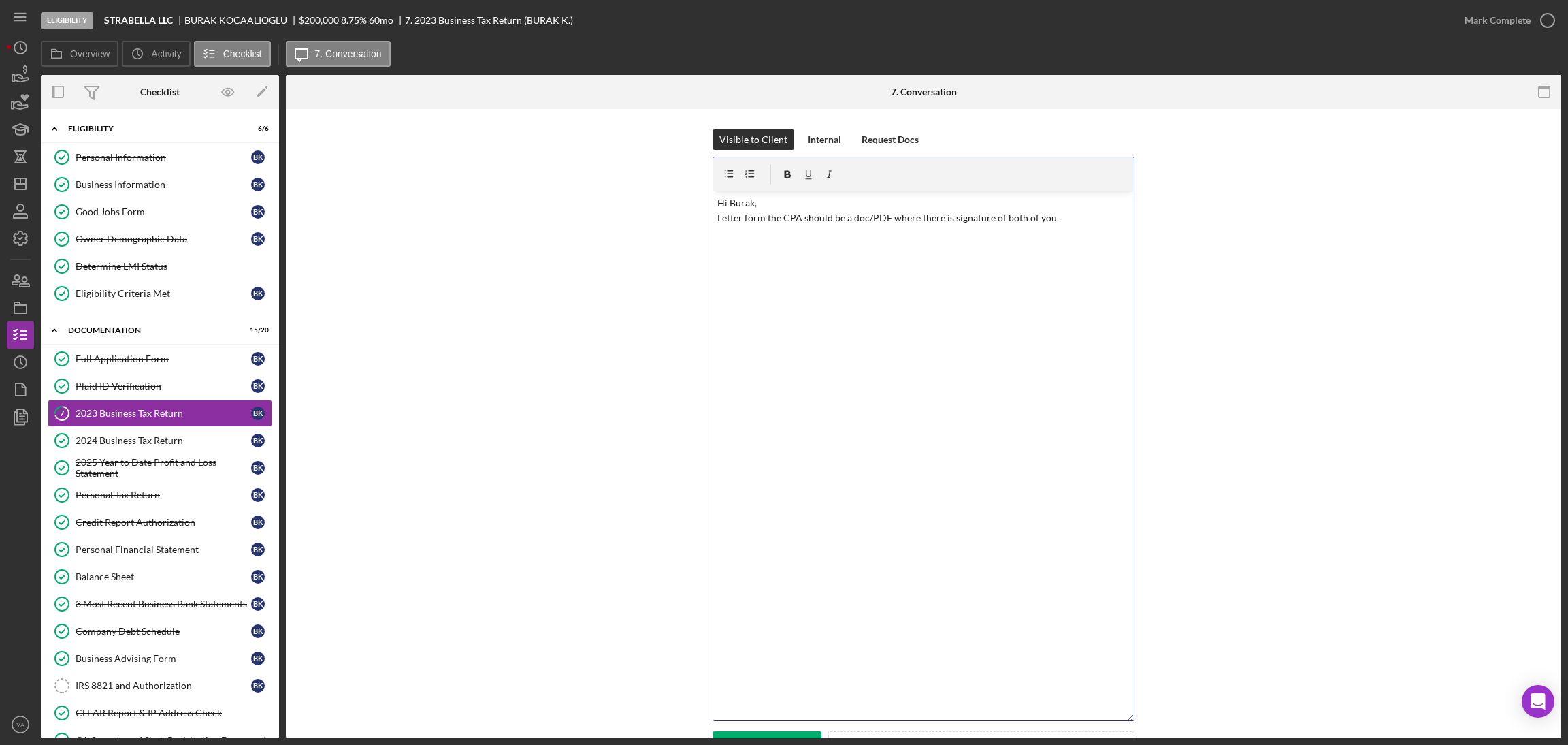
click at [782, 520] on div "v Color teal Color pink Remove color Add row above Add row below Add column bef…" at bounding box center [924, 456] width 421 height 529
drag, startPoint x: 816, startPoint y: 626, endPoint x: 790, endPoint y: 681, distance: 60.8
click at [782, 639] on div "v Color teal Color pink Remove color Add row above Add row below Add column bef…" at bounding box center [924, 456] width 421 height 529
drag, startPoint x: 766, startPoint y: 700, endPoint x: 758, endPoint y: 695, distance: 9.4
click at [765, 699] on div "v Color teal Color pink Remove color Add row above Add row below Add column bef…" at bounding box center [924, 456] width 421 height 529
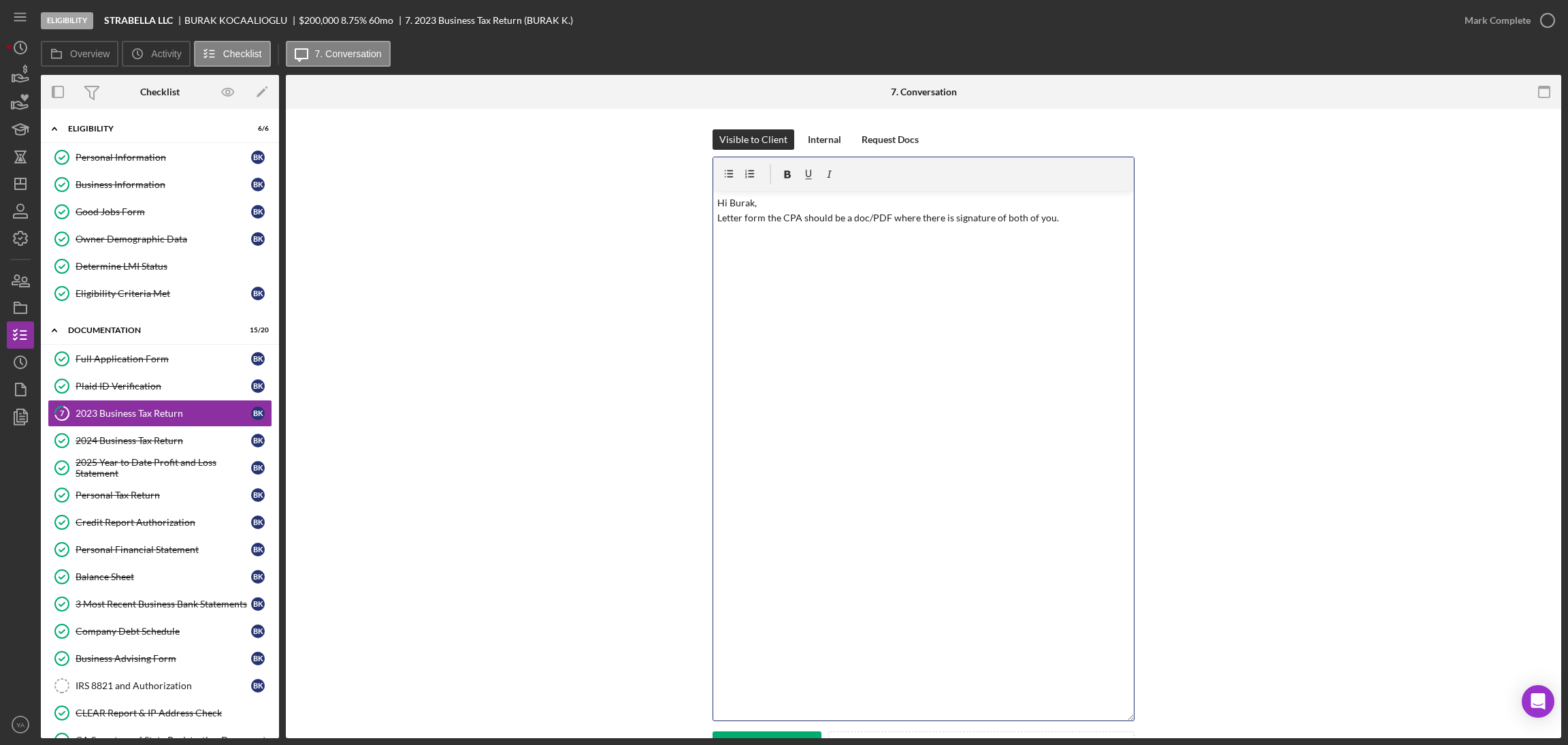
click at [739, 695] on div "v Color teal Color pink Remove color Add row above Add row below Add column bef…" at bounding box center [924, 456] width 421 height 529
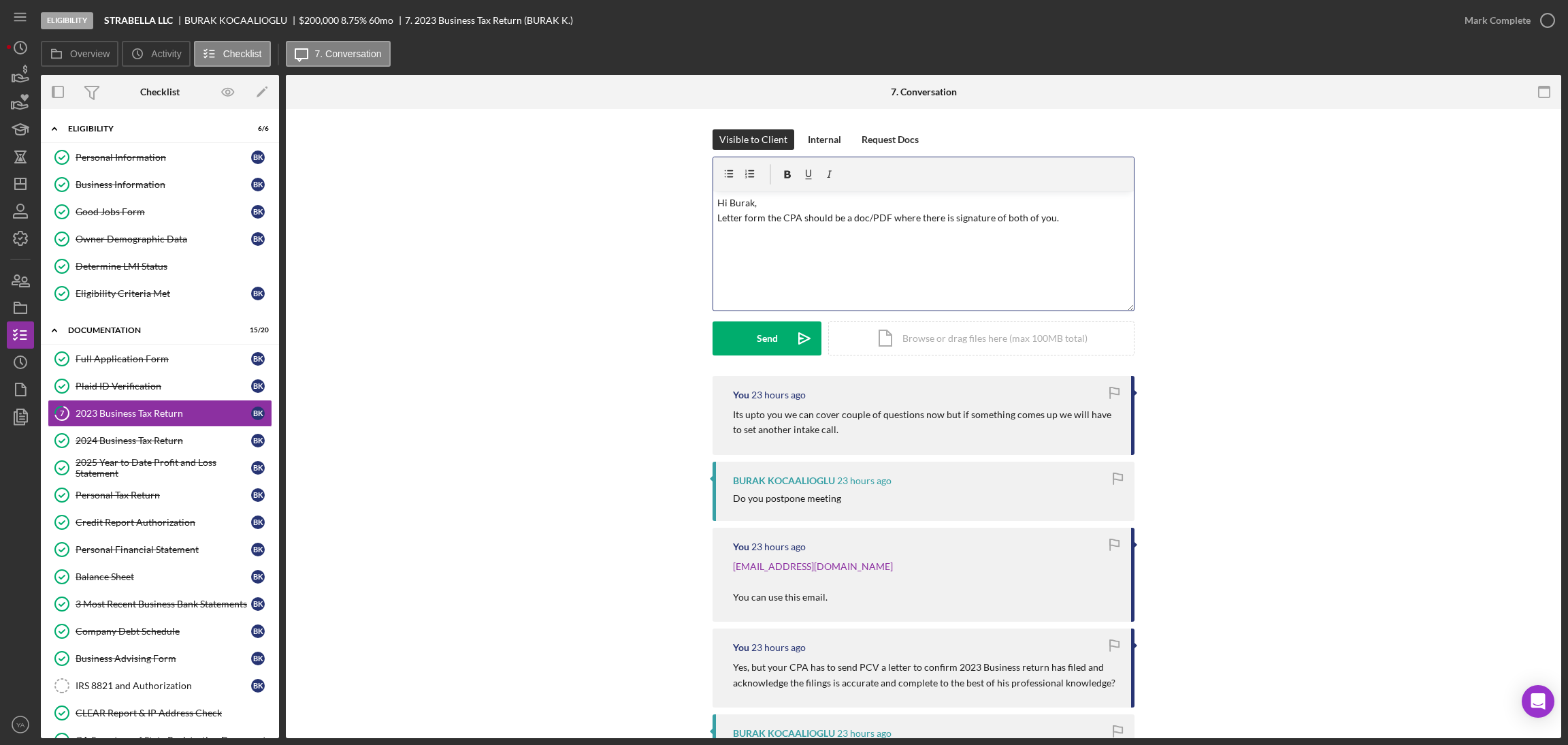
drag, startPoint x: 1129, startPoint y: 718, endPoint x: 1122, endPoint y: 234, distance: 484.1
click at [782, 234] on div "v Color teal Color pink Remove color Add row above Add row below Add column bef…" at bounding box center [924, 234] width 422 height 154
click at [782, 220] on p "Hi Burak, Letter form the CPA should be a doc/PDF where there is signature of b…" at bounding box center [924, 210] width 413 height 31
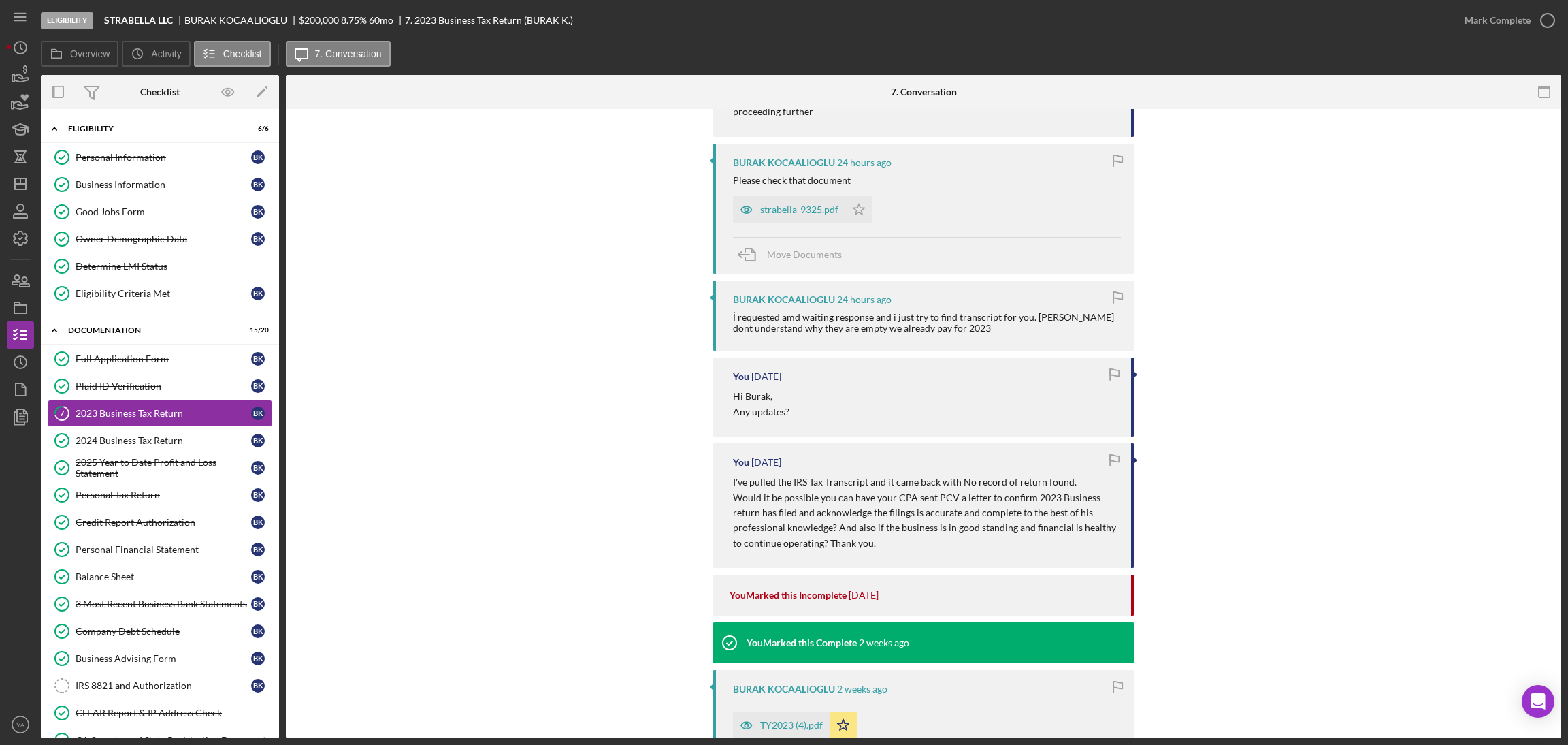
scroll to position [1021, 0]
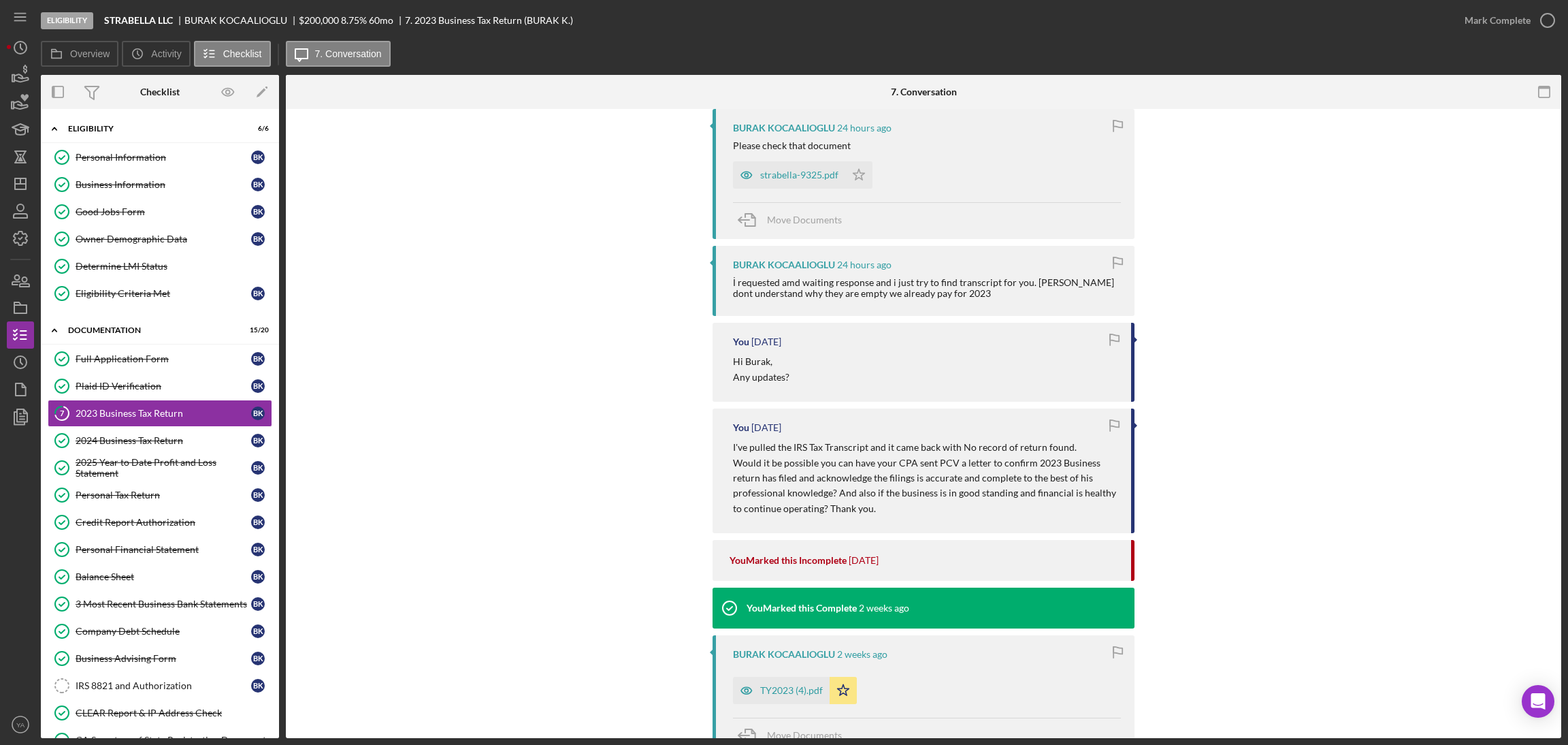
click at [782, 462] on p "Would it be possible you can have your CPA sent PCV a letter to confirm 2023 Bu…" at bounding box center [925, 486] width 385 height 61
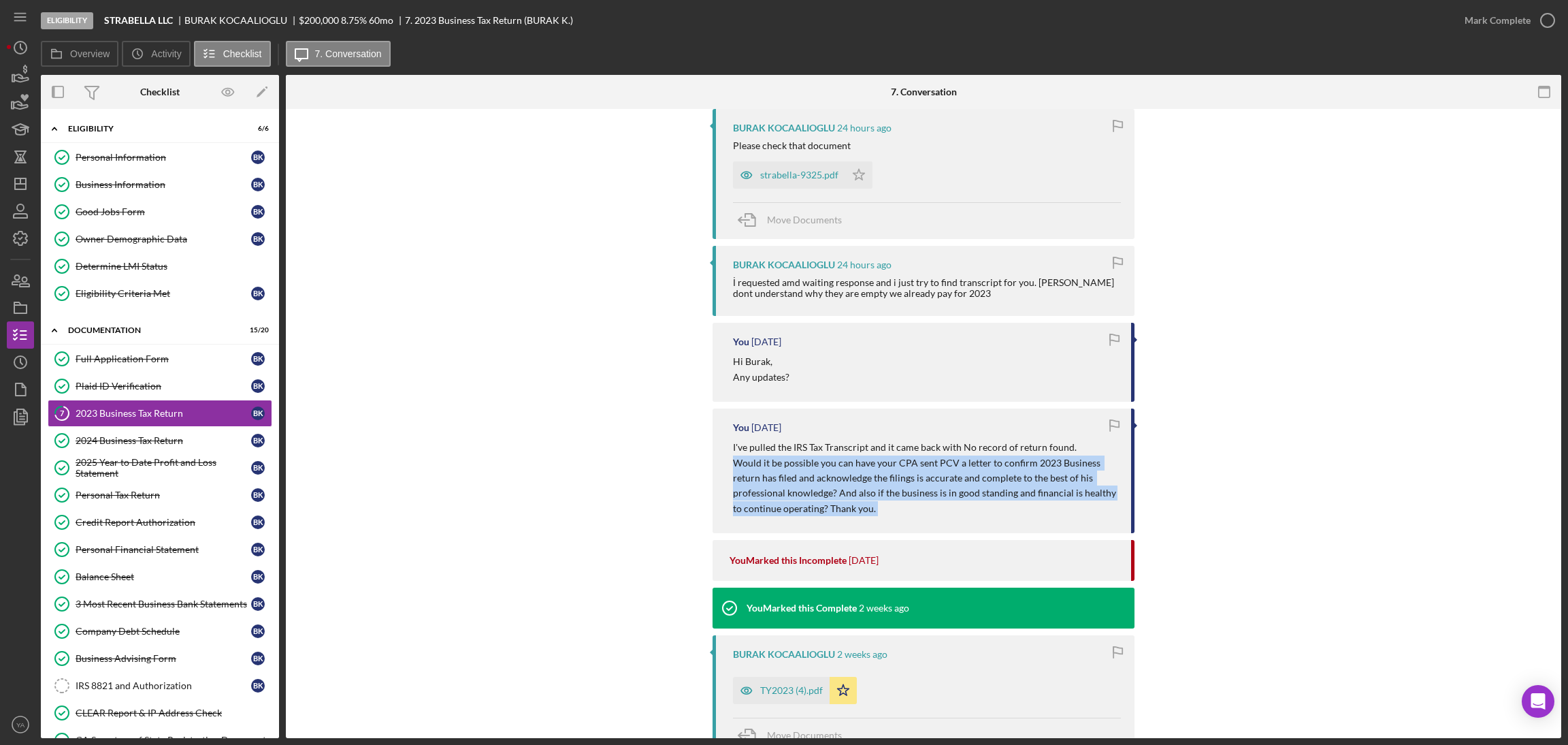
drag, startPoint x: 1006, startPoint y: 462, endPoint x: 1016, endPoint y: 463, distance: 10.0
click at [782, 470] on p "Would it be possible you can have your CPA sent PCV a letter to confirm 2023 Bu…" at bounding box center [925, 486] width 385 height 61
click at [782, 460] on p "Would it be possible you can have your CPA sent PCV a letter to confirm 2023 Bu…" at bounding box center [925, 486] width 385 height 61
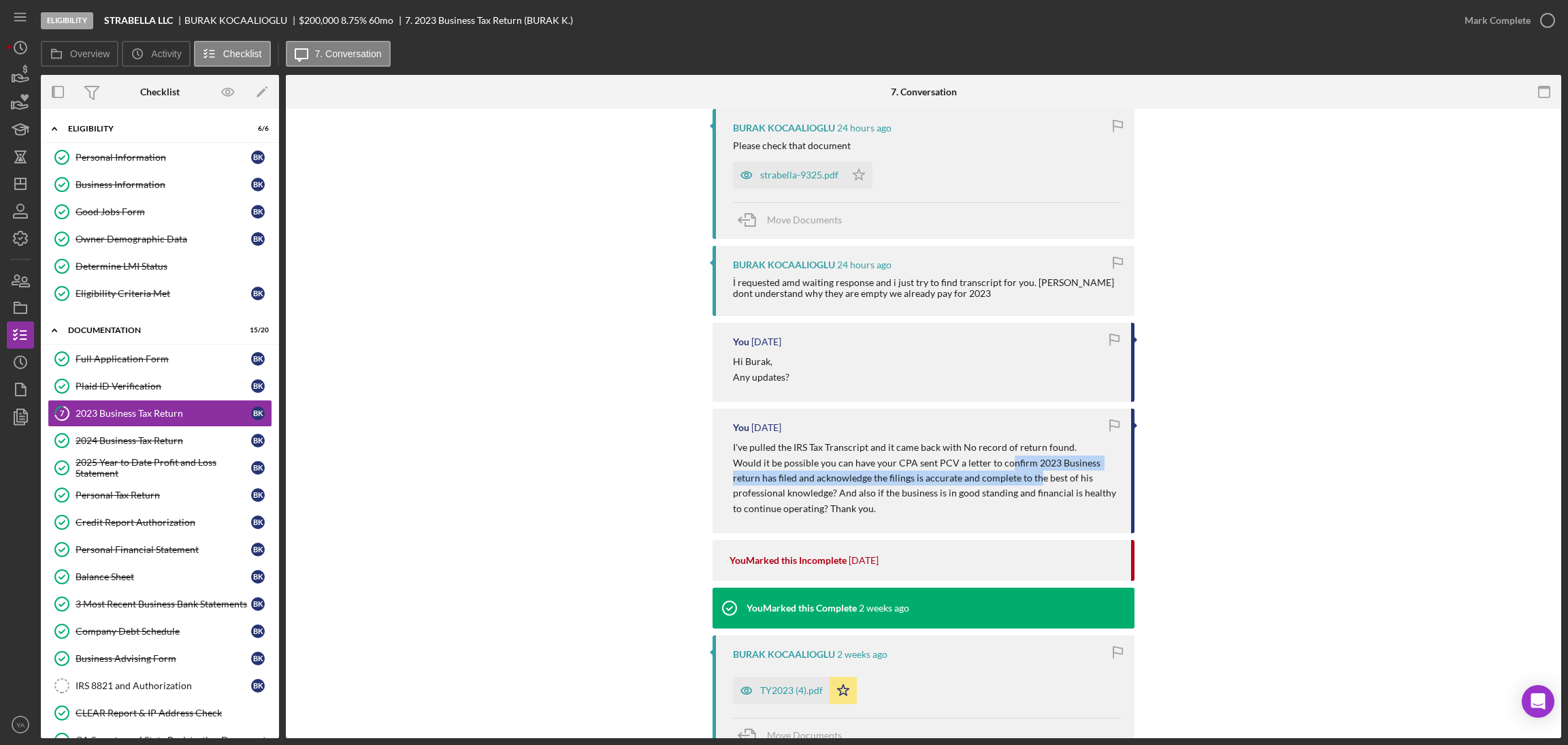
drag, startPoint x: 1007, startPoint y: 460, endPoint x: 1001, endPoint y: 468, distance: 10.0
click at [782, 478] on p "Would it be possible you can have your CPA sent PCV a letter to confirm 2023 Bu…" at bounding box center [925, 486] width 385 height 61
drag, startPoint x: 997, startPoint y: 463, endPoint x: 829, endPoint y: 499, distance: 171.8
click at [782, 499] on p "Would it be possible you can have your CPA sent PCV a letter to confirm 2023 Bu…" at bounding box center [925, 486] width 385 height 61
copy p "confirm 2023 Business return has filed and acknowledge the filings is accurate …"
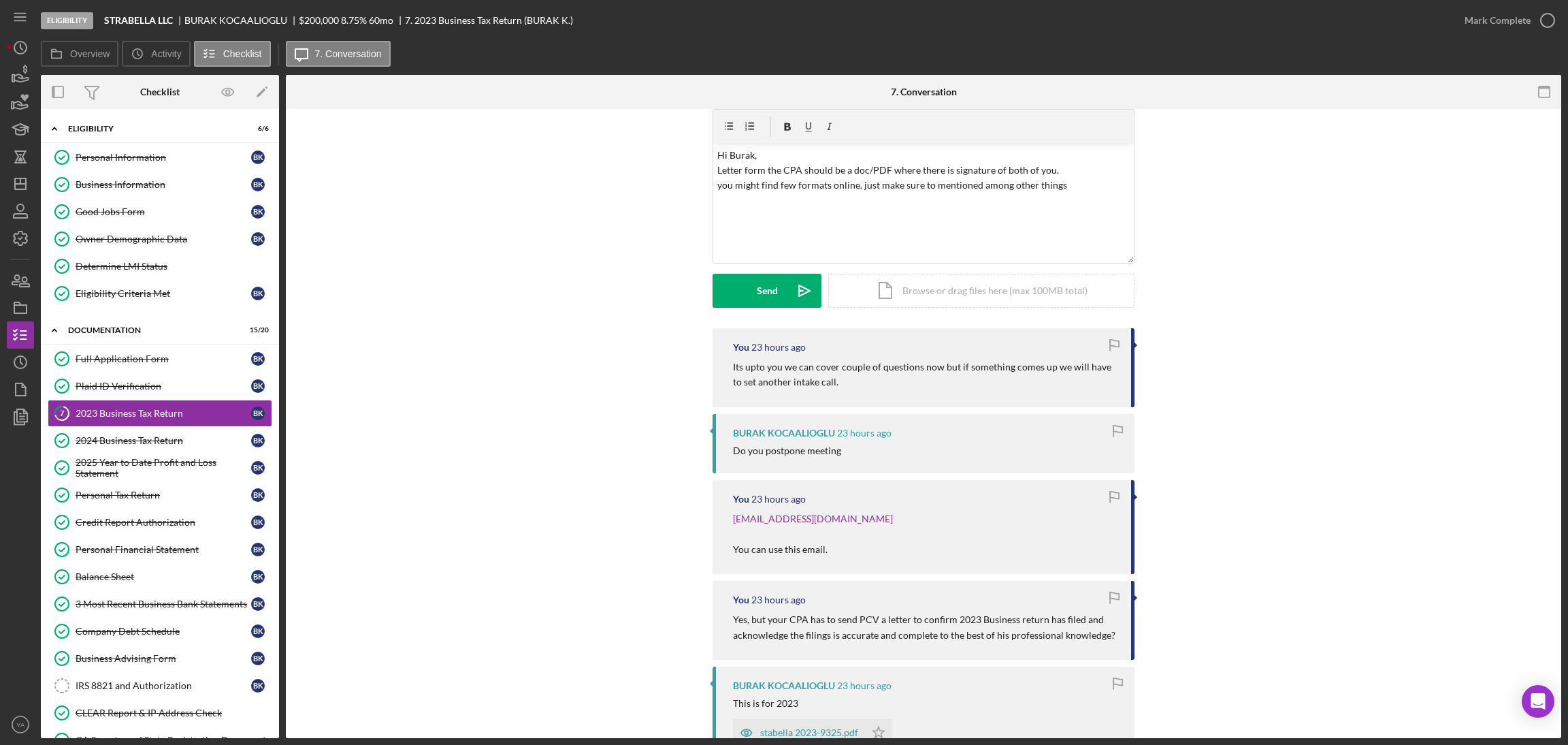
scroll to position [0, 0]
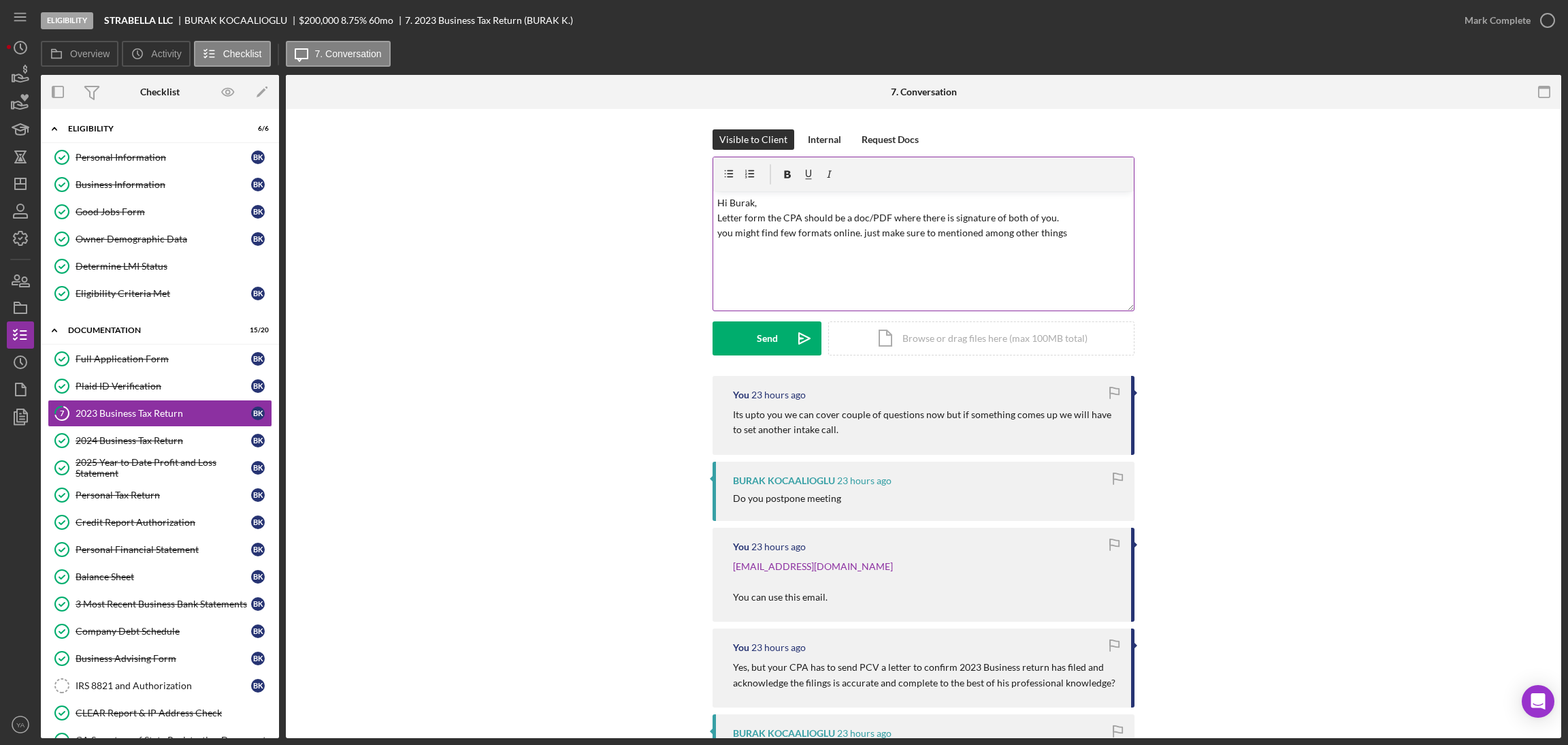
click at [782, 229] on p "Hi Burak, Letter form the CPA should be a doc/PDF where there is signature of b…" at bounding box center [924, 218] width 413 height 46
click at [782, 222] on p "Hi Burak, Letter form the CPA should be a doc/PDF where there is signature of b…" at bounding box center [924, 218] width 413 height 46
click at [782, 233] on p "Hi Burak, Letter form the CPA should be a doc/PDF where there is signature of b…" at bounding box center [924, 218] width 413 height 46
click at [782, 235] on p "Hi Burak, Letter form the CPA should be a doc/PDF where there is signature of b…" at bounding box center [924, 234] width 413 height 76
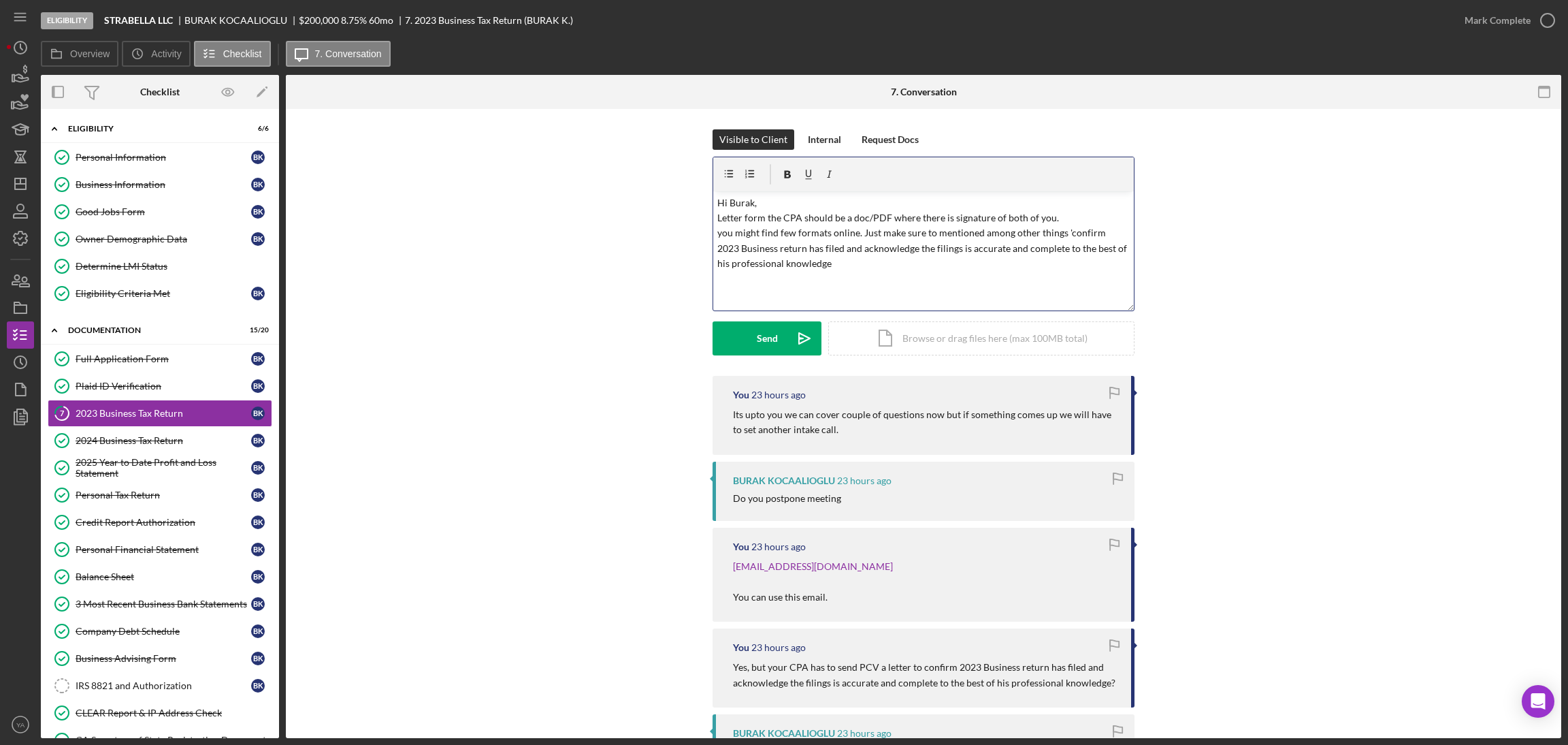
click at [782, 262] on p "Hi Burak, Letter form the CPA should be a doc/PDF where there is signature of b…" at bounding box center [924, 234] width 413 height 76
click at [775, 347] on button "Send Icon/icon-invite-send" at bounding box center [766, 338] width 109 height 34
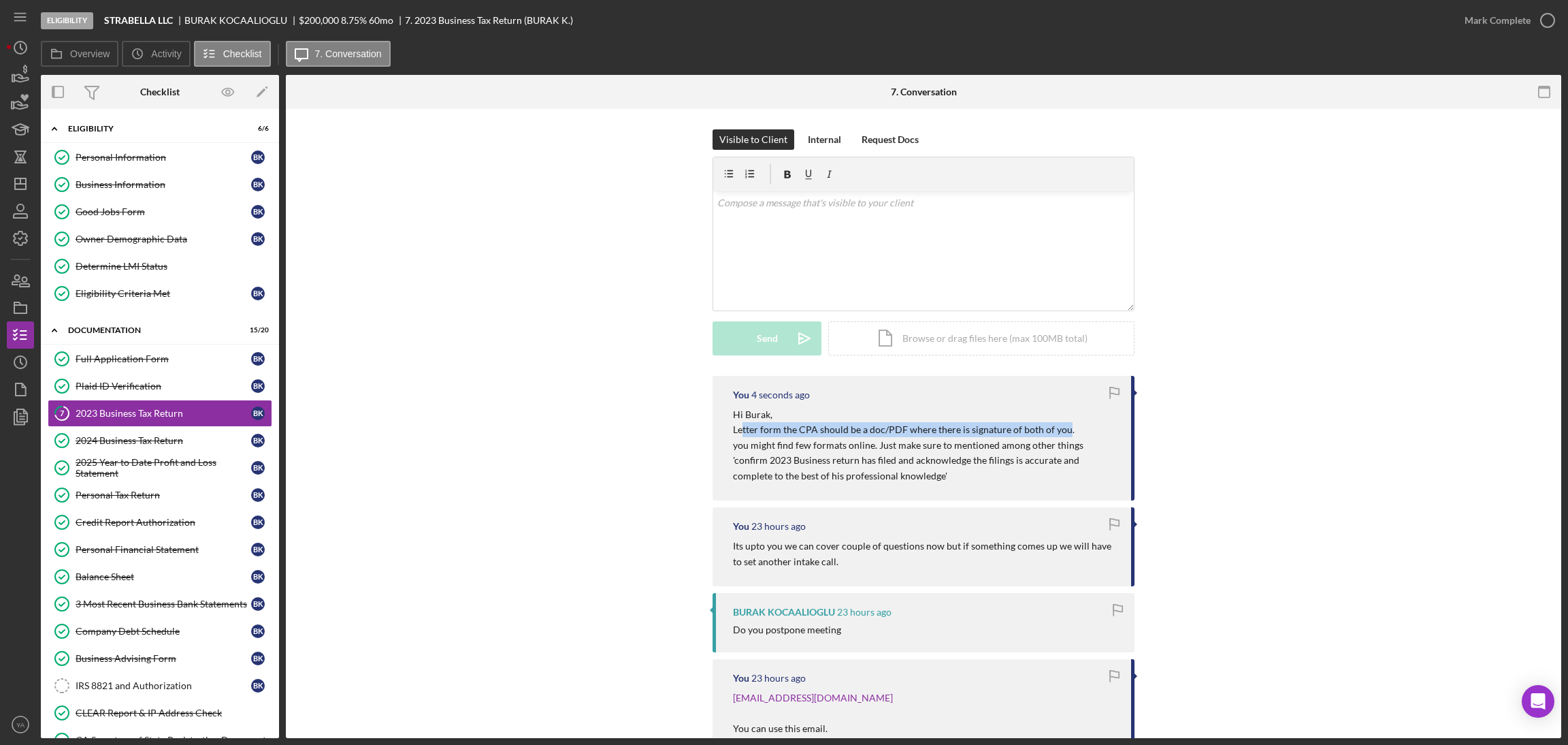
drag, startPoint x: 739, startPoint y: 431, endPoint x: 1063, endPoint y: 434, distance: 324.0
click at [782, 434] on p "Hi Burak, Letter form the CPA should be a doc/PDF where there is signature of b…" at bounding box center [925, 446] width 385 height 76
drag, startPoint x: 742, startPoint y: 446, endPoint x: 914, endPoint y: 451, distance: 172.1
click at [782, 451] on div "You 5 seconds ago Hi [PERSON_NAME], Letter form the CPA should be a doc/PDF whe…" at bounding box center [924, 438] width 422 height 124
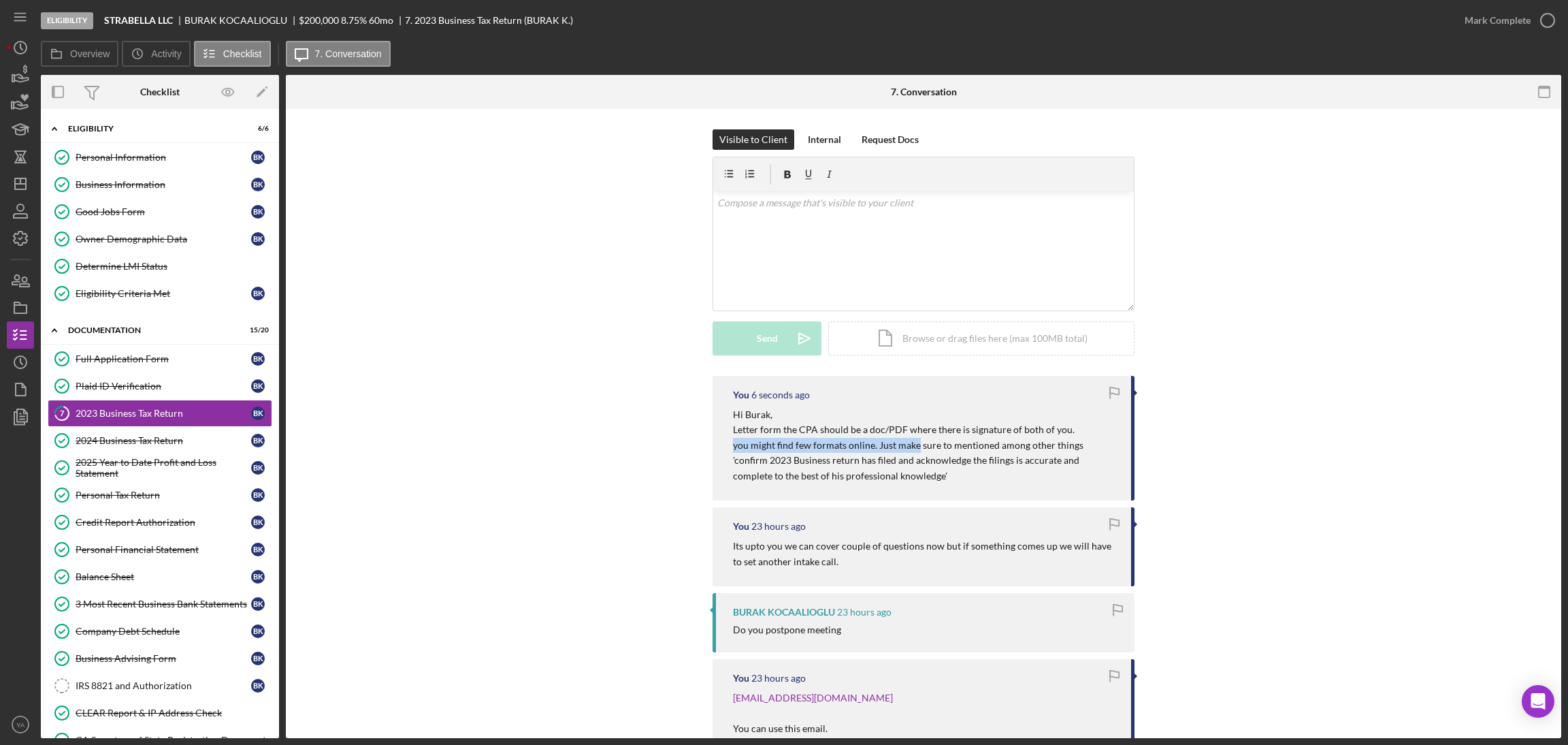
click at [782, 449] on p "Hi Burak, Letter form the CPA should be a doc/PDF where there is signature of b…" at bounding box center [925, 446] width 385 height 76
drag, startPoint x: 893, startPoint y: 449, endPoint x: 904, endPoint y: 449, distance: 11.0
click at [782, 449] on p "Hi Burak, Letter form the CPA should be a doc/PDF where there is signature of b…" at bounding box center [925, 446] width 385 height 76
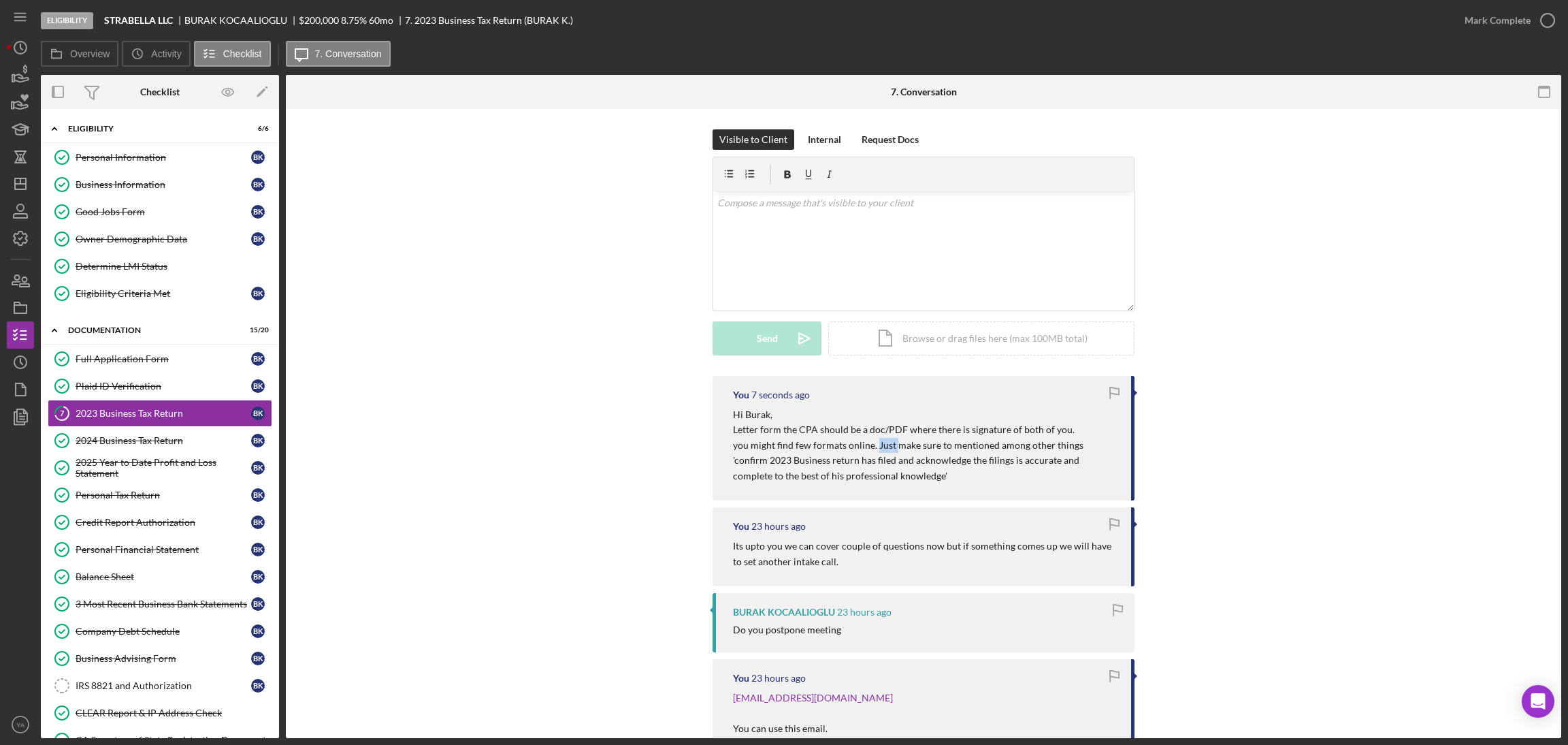
click at [782, 449] on p "Hi Burak, Letter form the CPA should be a doc/PDF where there is signature of b…" at bounding box center [925, 446] width 385 height 76
click at [10, 177] on icon "Icon/Dashboard" at bounding box center [20, 183] width 34 height 34
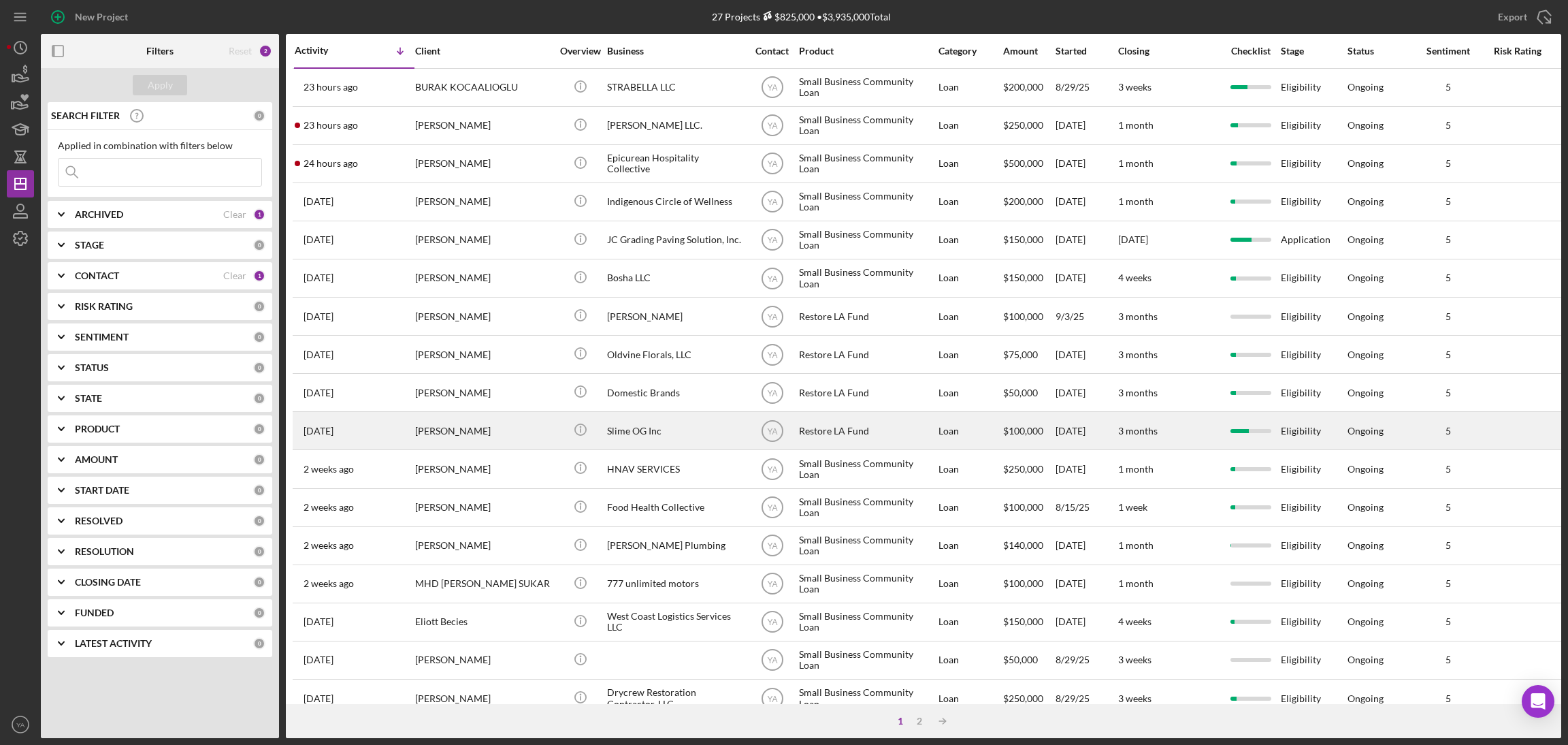
click at [691, 419] on div "Slime OG Inc" at bounding box center [675, 431] width 136 height 36
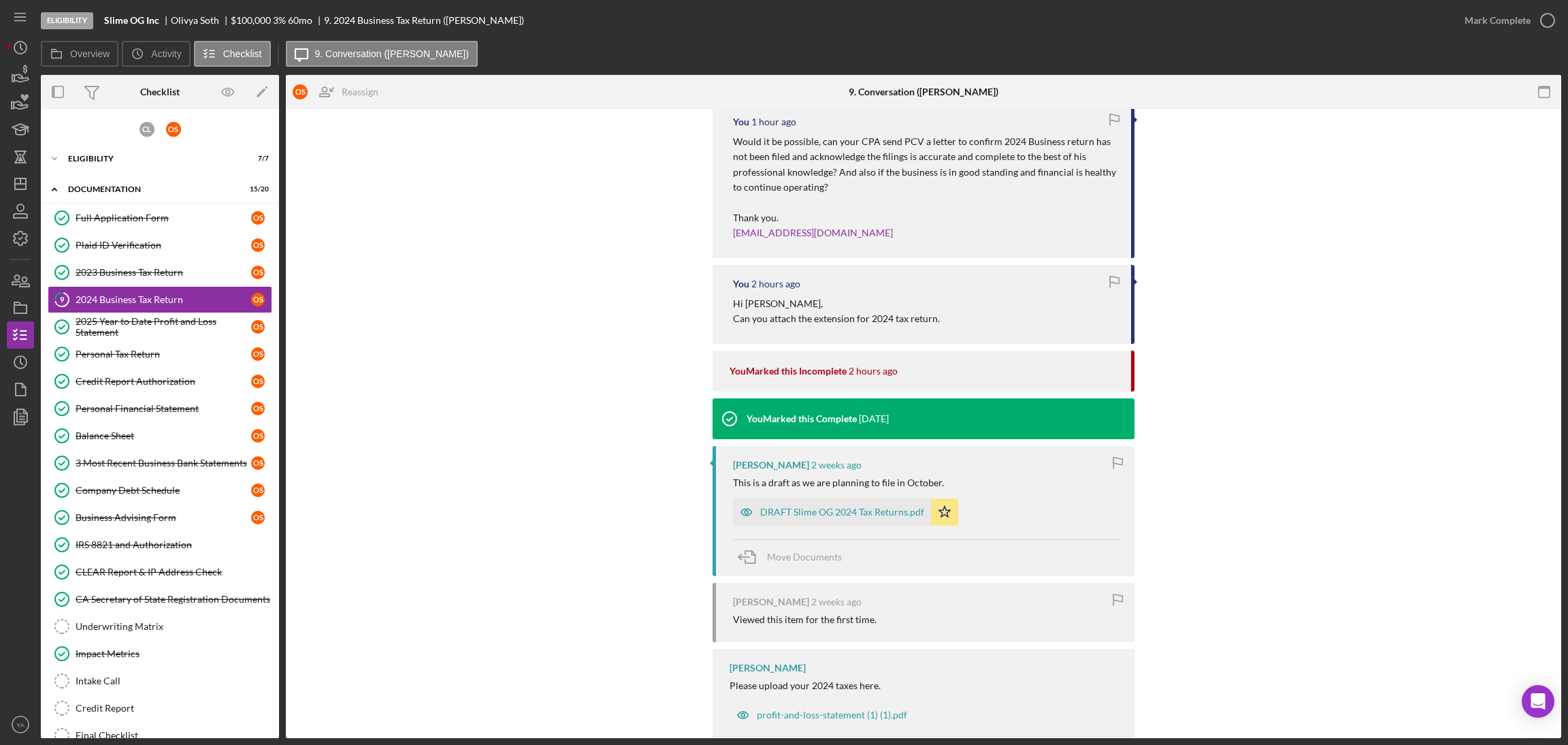
scroll to position [304, 0]
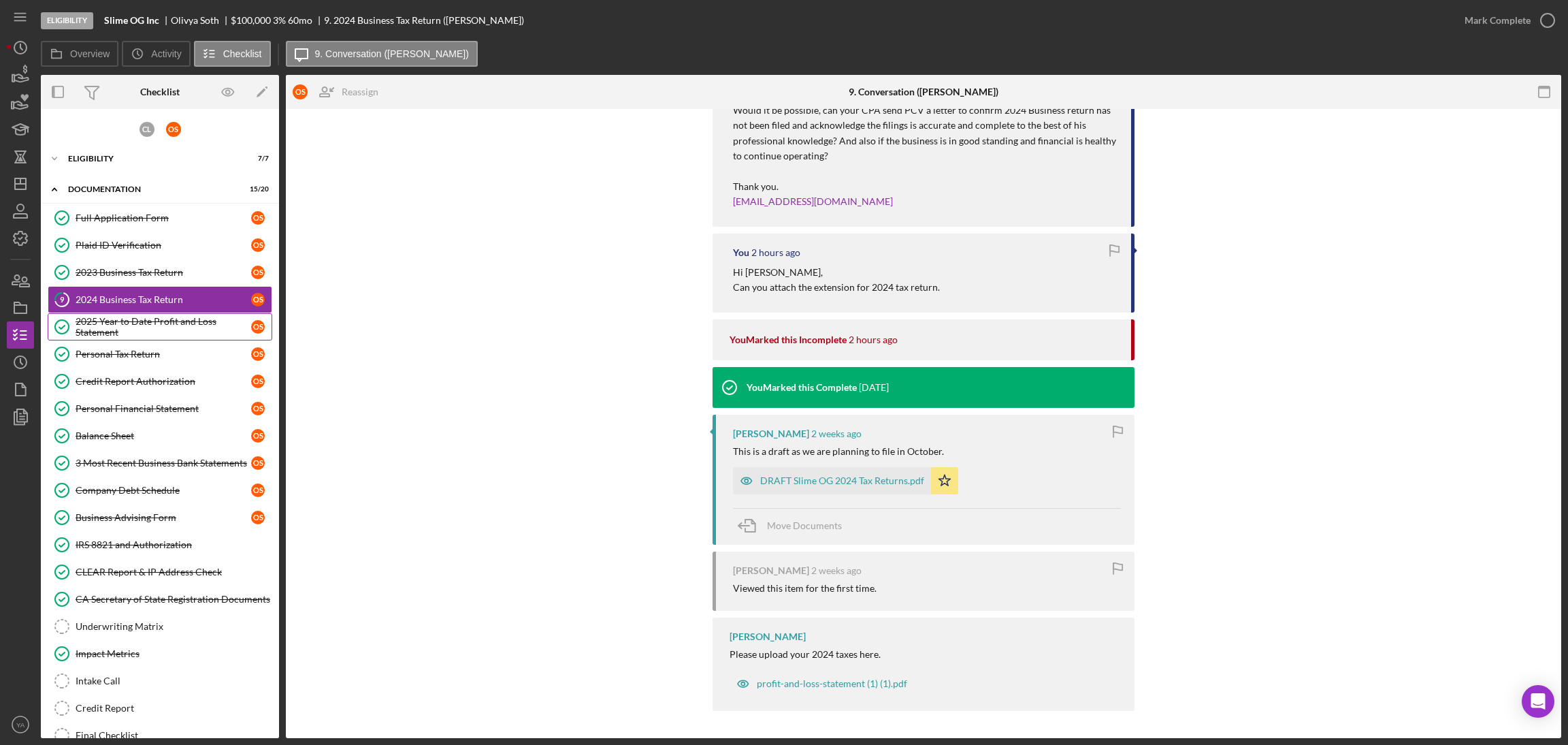
click at [210, 332] on div "2025 Year to Date Profit and Loss Statement" at bounding box center [163, 326] width 176 height 22
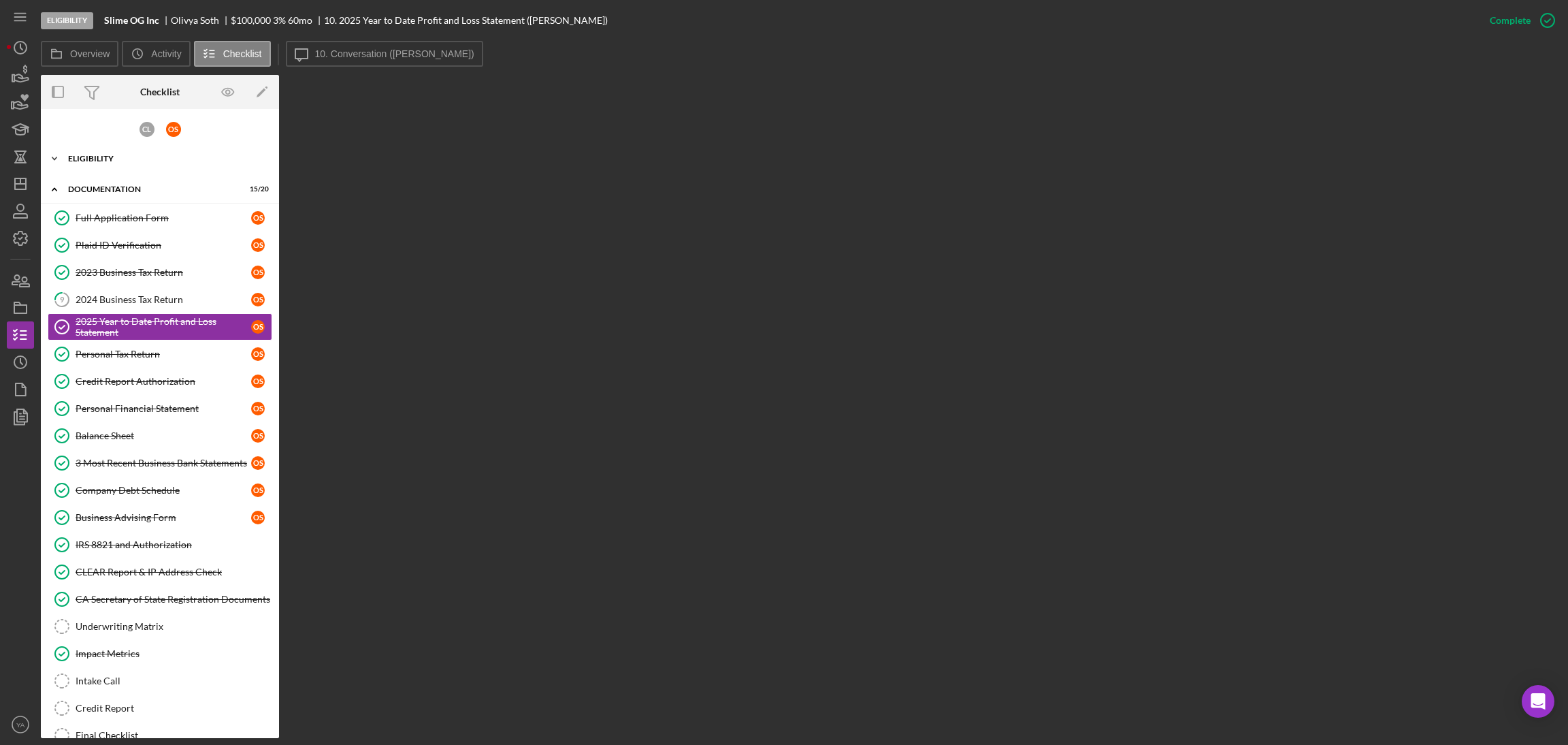
click at [177, 167] on div "Icon/Expander Eligibility 7 / 7" at bounding box center [160, 159] width 238 height 27
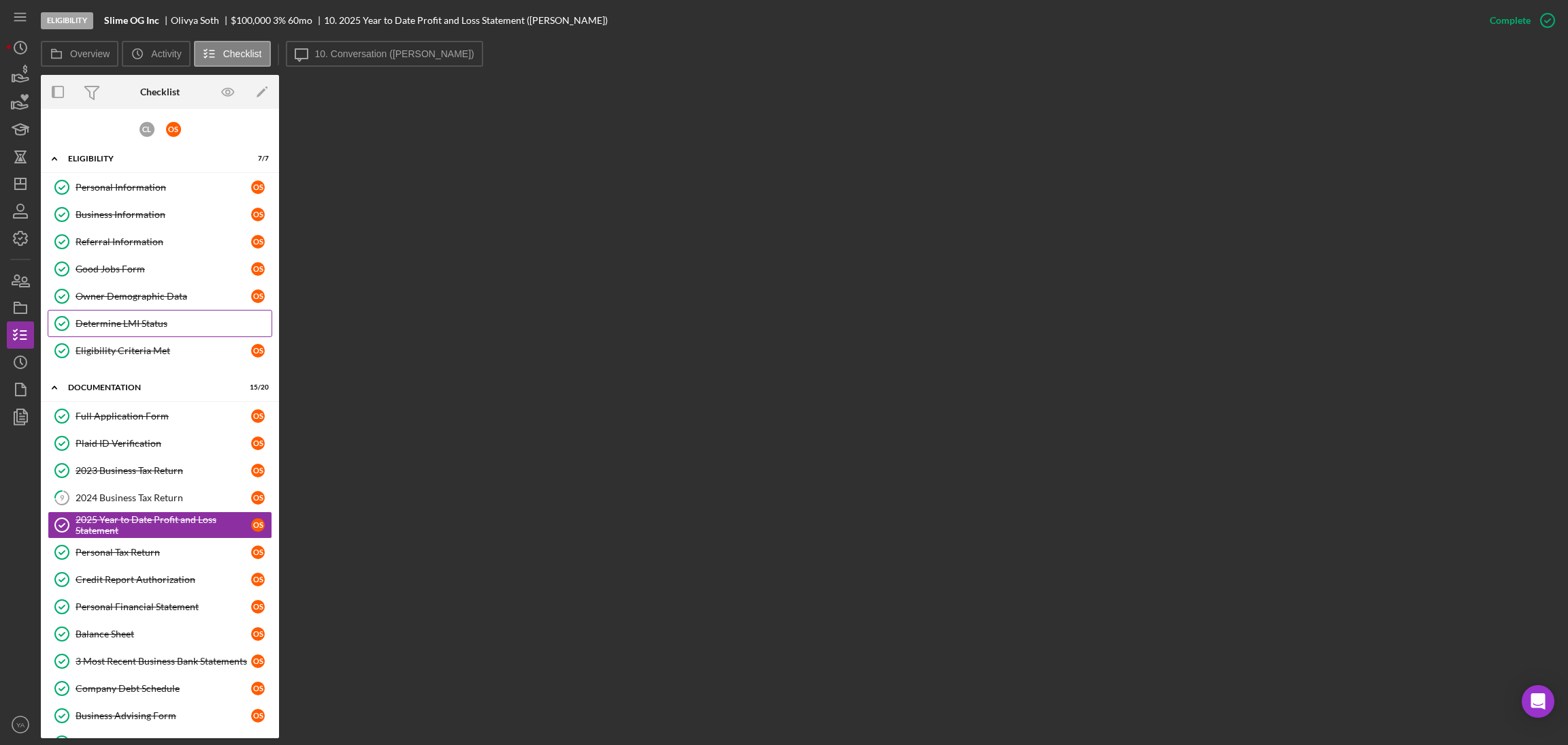
click at [150, 323] on div "Determine LMI Status" at bounding box center [174, 323] width 196 height 11
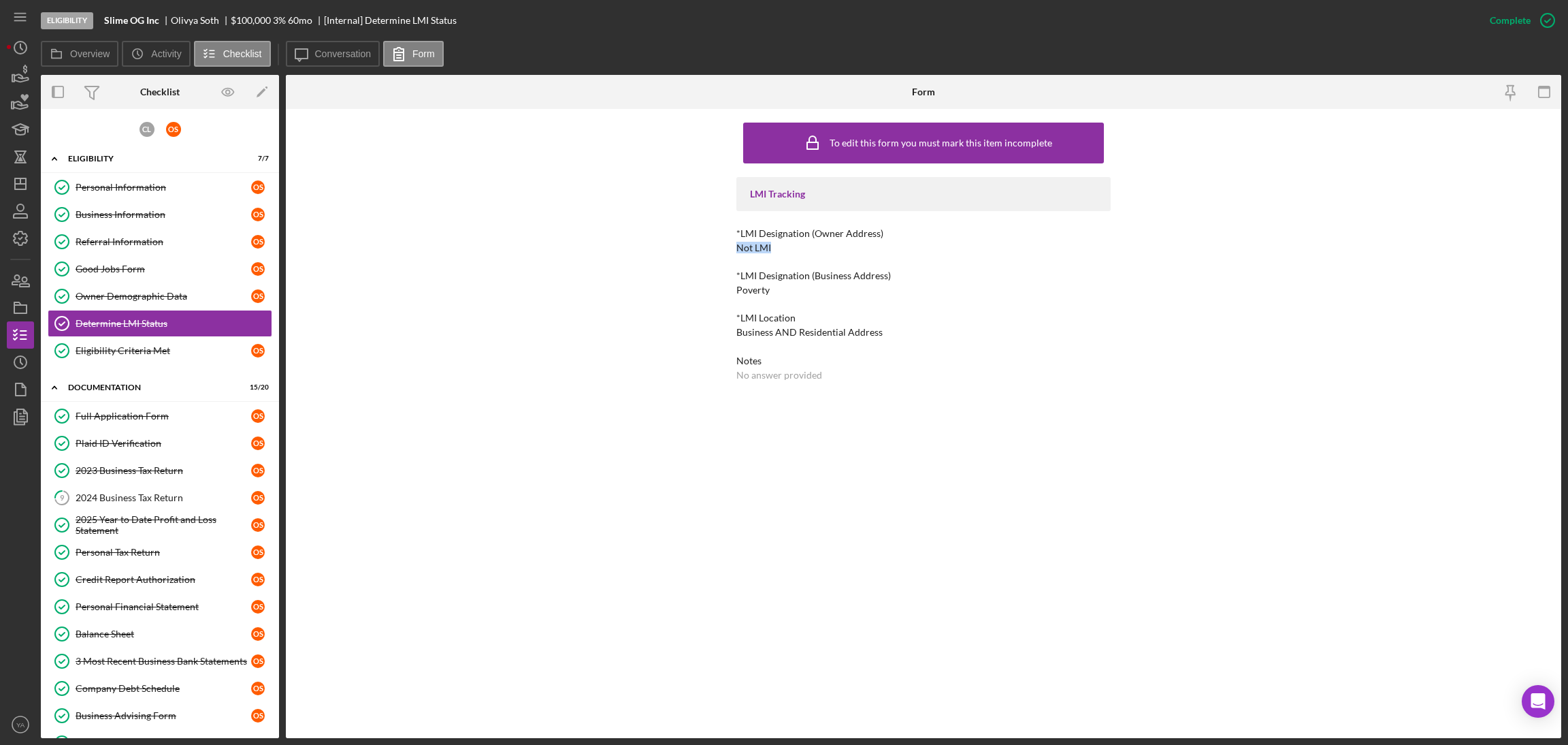
drag, startPoint x: 763, startPoint y: 246, endPoint x: 773, endPoint y: 247, distance: 10.0
click at [774, 246] on div "To edit this form you must mark this item incomplete LMI Tracking *LMI Designat…" at bounding box center [924, 423] width 1275 height 629
drag, startPoint x: 741, startPoint y: 288, endPoint x: 804, endPoint y: 292, distance: 63.1
click at [782, 292] on div "*LMI Designation (Business Address) Poverty" at bounding box center [924, 283] width 374 height 25
drag, startPoint x: 741, startPoint y: 329, endPoint x: 822, endPoint y: 331, distance: 81.0
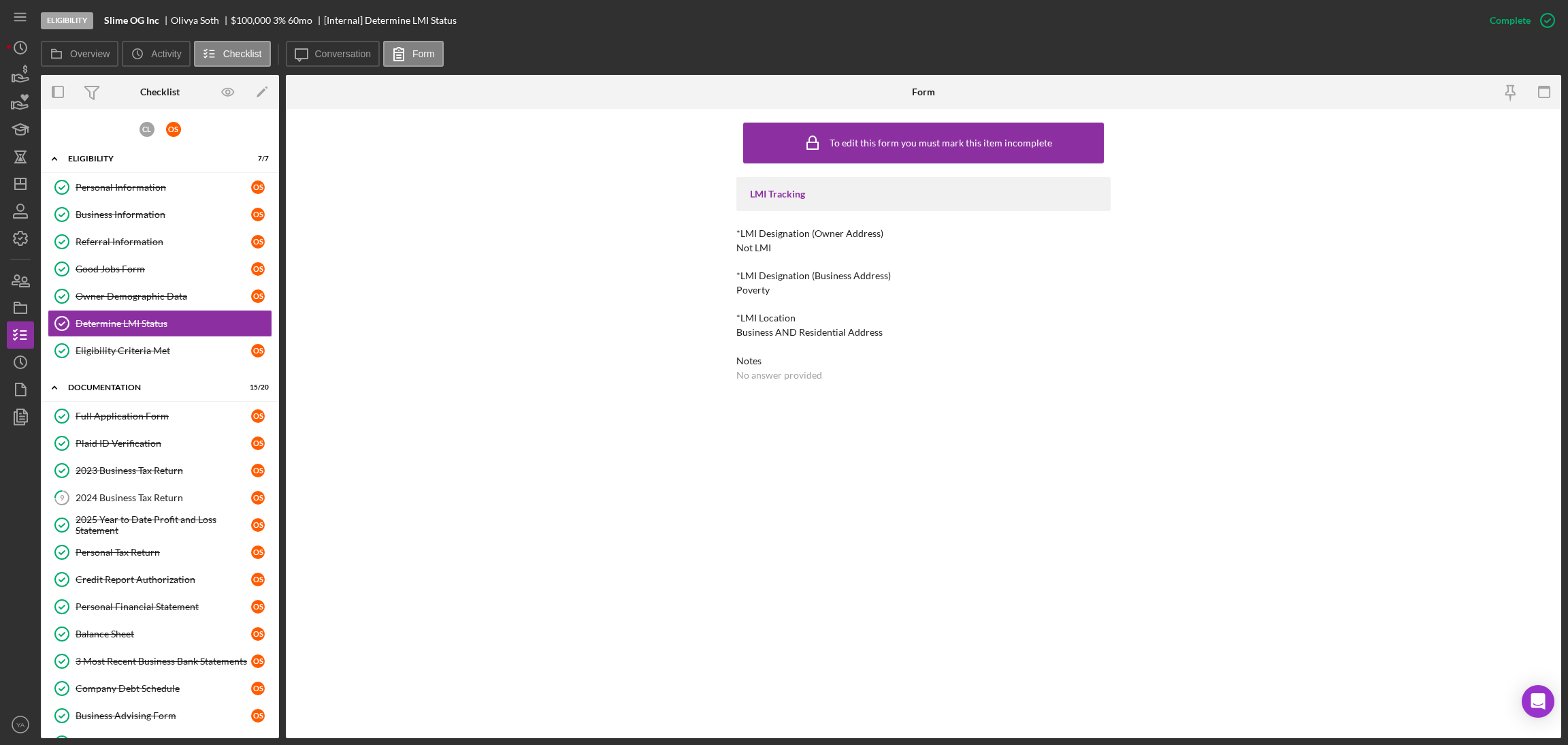
click at [777, 329] on div "Business AND Residential Address" at bounding box center [809, 332] width 146 height 11
click at [782, 328] on div "Business AND Residential Address" at bounding box center [809, 332] width 146 height 11
